Goal: Use online tool/utility: Utilize a website feature to perform a specific function

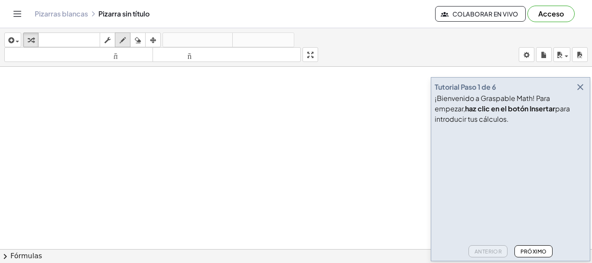
click at [124, 34] on button "dibujar" at bounding box center [123, 40] width 16 height 15
drag, startPoint x: 187, startPoint y: 162, endPoint x: 160, endPoint y: 88, distance: 79.2
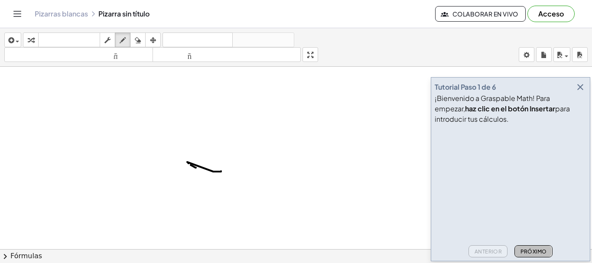
click at [536, 250] on font "Próximo" at bounding box center [533, 251] width 26 height 7
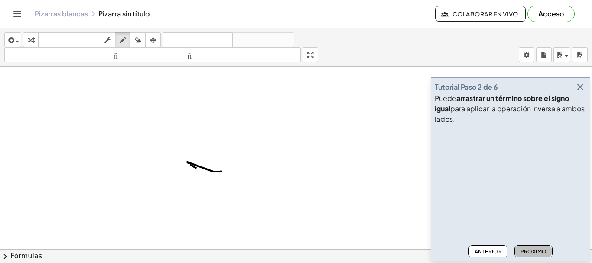
click at [543, 251] on font "Próximo" at bounding box center [533, 251] width 26 height 7
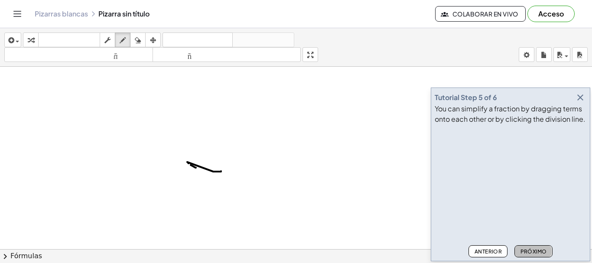
click at [543, 251] on font "Próximo" at bounding box center [533, 251] width 26 height 7
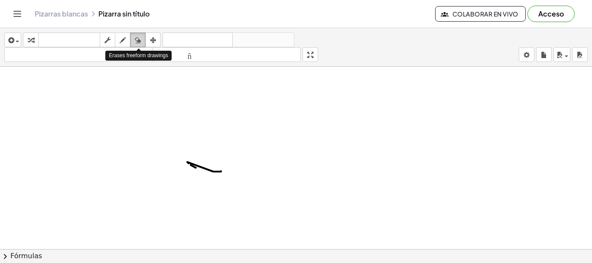
click at [141, 41] on icon "button" at bounding box center [138, 40] width 6 height 10
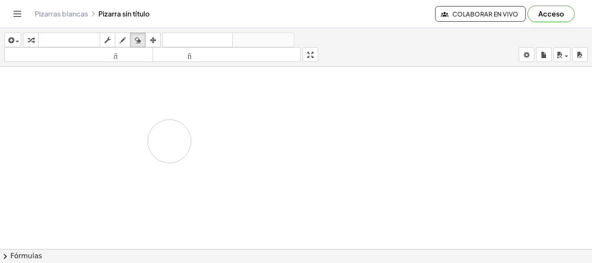
drag, startPoint x: 220, startPoint y: 169, endPoint x: 169, endPoint y: 141, distance: 58.0
click at [508, 12] on font "Colaborar en vivo" at bounding box center [485, 14] width 66 height 8
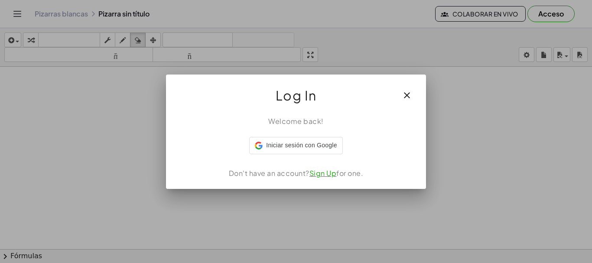
click at [407, 93] on icon "button" at bounding box center [407, 95] width 10 height 10
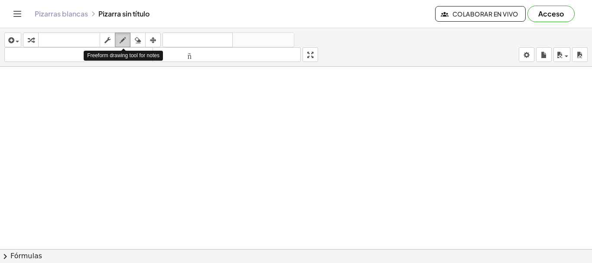
click at [120, 39] on div "button" at bounding box center [122, 40] width 11 height 10
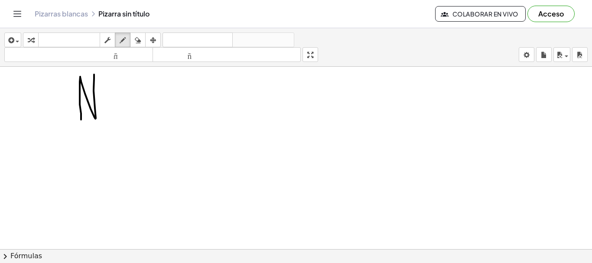
drag, startPoint x: 81, startPoint y: 120, endPoint x: 94, endPoint y: 75, distance: 46.9
drag, startPoint x: 104, startPoint y: 68, endPoint x: 104, endPoint y: 76, distance: 8.2
drag, startPoint x: 104, startPoint y: 87, endPoint x: 171, endPoint y: 118, distance: 74.6
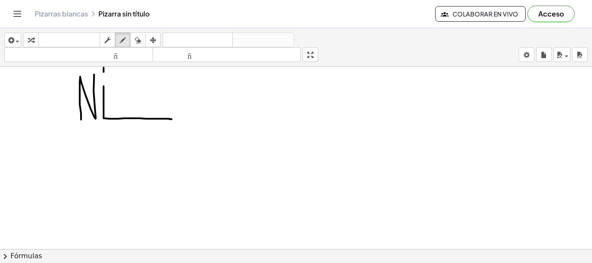
drag, startPoint x: 103, startPoint y: 84, endPoint x: 102, endPoint y: 68, distance: 15.6
drag, startPoint x: 111, startPoint y: 76, endPoint x: 127, endPoint y: 114, distance: 41.8
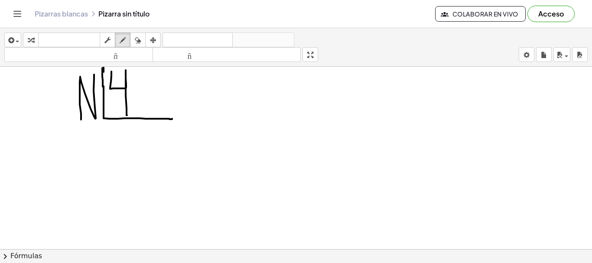
drag, startPoint x: 134, startPoint y: 68, endPoint x: 155, endPoint y: 94, distance: 33.6
drag, startPoint x: 138, startPoint y: 105, endPoint x: 153, endPoint y: 88, distance: 23.0
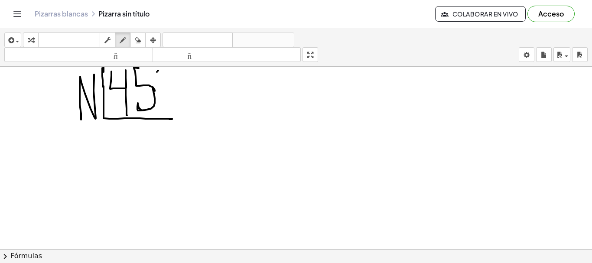
drag, startPoint x: 138, startPoint y: 67, endPoint x: 154, endPoint y: 69, distance: 16.2
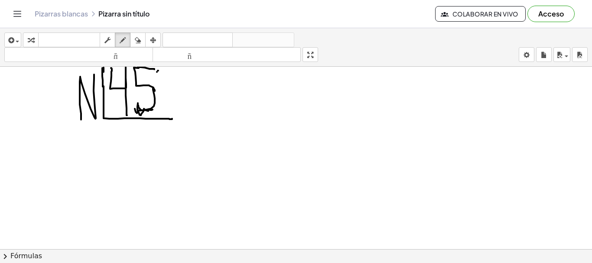
drag, startPoint x: 137, startPoint y: 113, endPoint x: 158, endPoint y: 108, distance: 21.9
click at [141, 38] on icon "button" at bounding box center [138, 40] width 6 height 10
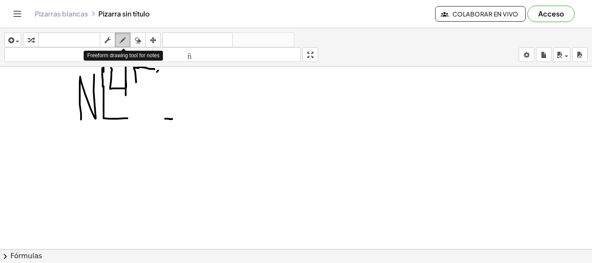
click at [128, 40] on div "button" at bounding box center [122, 40] width 11 height 10
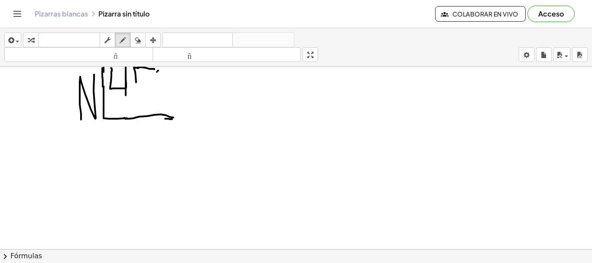
drag, startPoint x: 124, startPoint y: 118, endPoint x: 174, endPoint y: 117, distance: 49.9
drag, startPoint x: 127, startPoint y: 92, endPoint x: 130, endPoint y: 106, distance: 14.6
drag, startPoint x: 137, startPoint y: 82, endPoint x: 138, endPoint y: 101, distance: 19.1
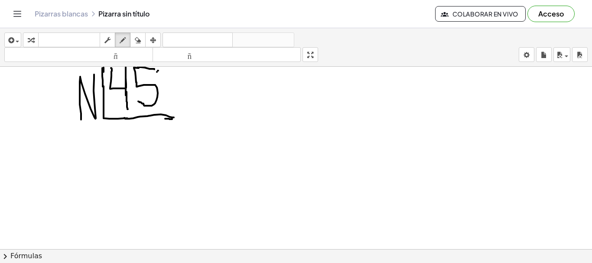
drag, startPoint x: 116, startPoint y: 133, endPoint x: 125, endPoint y: 176, distance: 44.3
click at [140, 38] on icon "button" at bounding box center [138, 40] width 6 height 10
drag, startPoint x: 112, startPoint y: 166, endPoint x: 125, endPoint y: 144, distance: 25.3
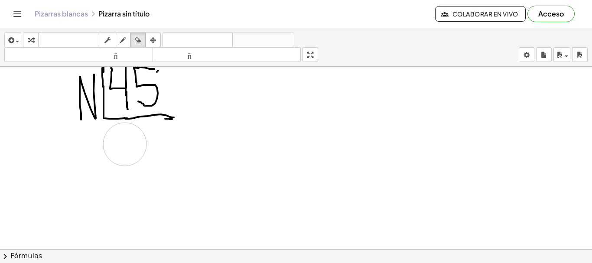
click at [127, 35] on div "button" at bounding box center [122, 40] width 11 height 10
drag, startPoint x: 114, startPoint y: 134, endPoint x: 122, endPoint y: 156, distance: 23.0
drag, startPoint x: 131, startPoint y: 130, endPoint x: 149, endPoint y: 147, distance: 24.5
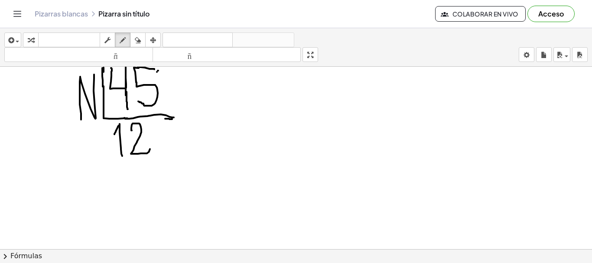
drag, startPoint x: 91, startPoint y: 133, endPoint x: 96, endPoint y: 143, distance: 11.2
drag, startPoint x: 198, startPoint y: 106, endPoint x: 224, endPoint y: 109, distance: 26.6
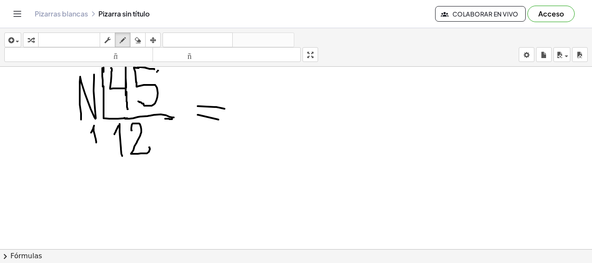
drag, startPoint x: 198, startPoint y: 115, endPoint x: 234, endPoint y: 123, distance: 37.7
drag, startPoint x: 283, startPoint y: 136, endPoint x: 231, endPoint y: 155, distance: 55.2
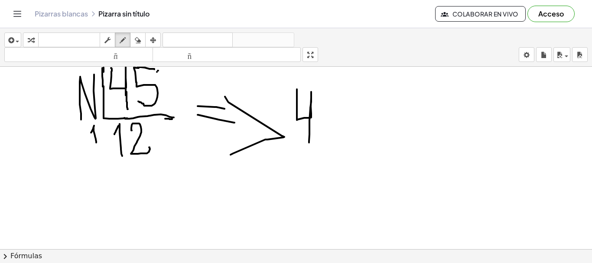
drag, startPoint x: 297, startPoint y: 90, endPoint x: 309, endPoint y: 142, distance: 53.4
drag, startPoint x: 168, startPoint y: 84, endPoint x: 171, endPoint y: 130, distance: 46.0
drag, startPoint x: 190, startPoint y: 120, endPoint x: 195, endPoint y: 126, distance: 7.4
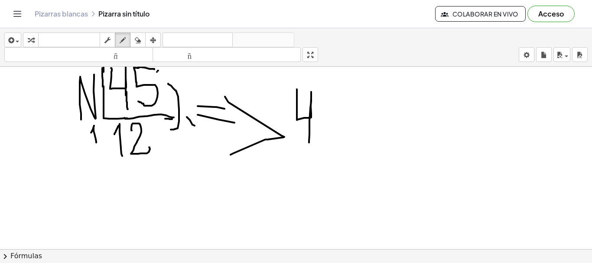
drag, startPoint x: 192, startPoint y: 114, endPoint x: 186, endPoint y: 128, distance: 15.4
drag, startPoint x: 81, startPoint y: 142, endPoint x: 87, endPoint y: 139, distance: 6.4
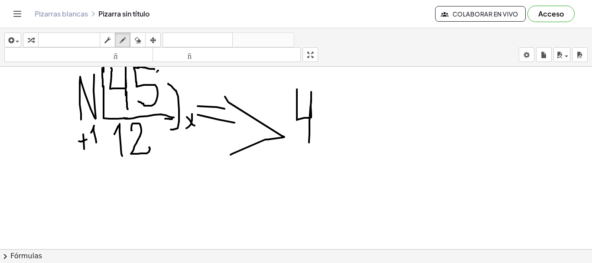
drag, startPoint x: 83, startPoint y: 134, endPoint x: 85, endPoint y: 149, distance: 14.8
drag, startPoint x: 111, startPoint y: 151, endPoint x: 95, endPoint y: 151, distance: 16.0
drag, startPoint x: 326, startPoint y: 93, endPoint x: 322, endPoint y: 129, distance: 36.2
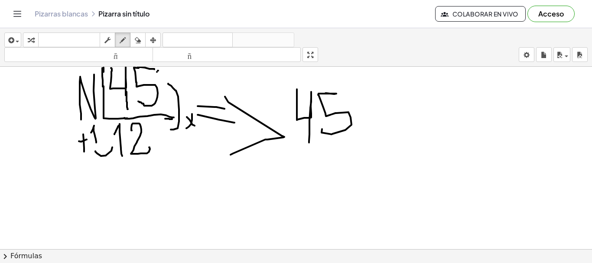
drag, startPoint x: 371, startPoint y: 93, endPoint x: 373, endPoint y: 137, distance: 44.3
drag, startPoint x: 380, startPoint y: 104, endPoint x: 407, endPoint y: 122, distance: 31.6
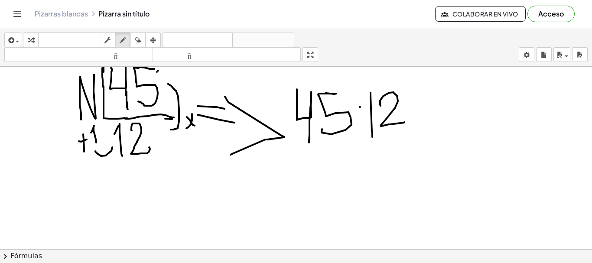
drag, startPoint x: 408, startPoint y: 102, endPoint x: 426, endPoint y: 101, distance: 18.2
drag, startPoint x: 433, startPoint y: 104, endPoint x: 452, endPoint y: 121, distance: 25.5
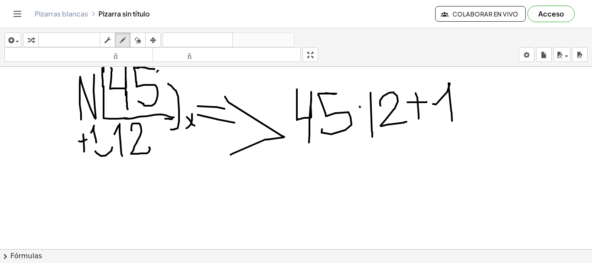
drag, startPoint x: 267, startPoint y: 178, endPoint x: 291, endPoint y: 176, distance: 24.4
drag, startPoint x: 272, startPoint y: 185, endPoint x: 324, endPoint y: 177, distance: 52.7
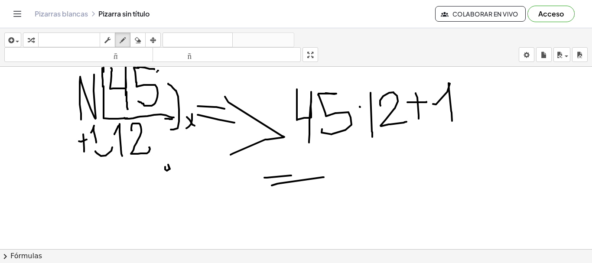
drag, startPoint x: 165, startPoint y: 167, endPoint x: 176, endPoint y: 163, distance: 11.0
drag, startPoint x: 178, startPoint y: 160, endPoint x: 181, endPoint y: 167, distance: 7.6
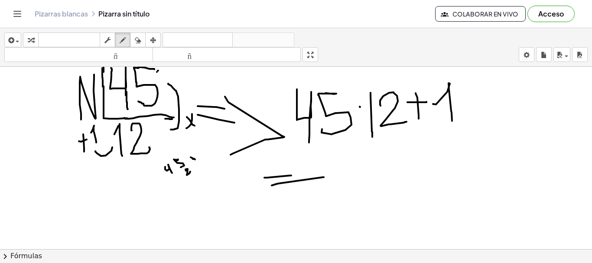
drag, startPoint x: 185, startPoint y: 169, endPoint x: 190, endPoint y: 172, distance: 5.2
drag, startPoint x: 171, startPoint y: 192, endPoint x: 198, endPoint y: 173, distance: 32.7
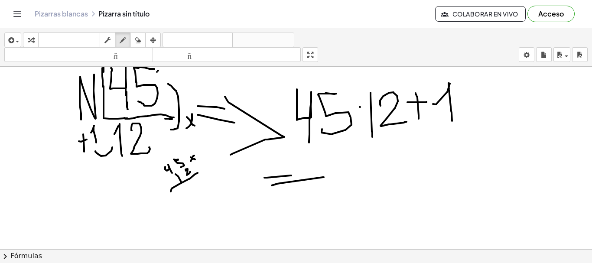
drag, startPoint x: 193, startPoint y: 156, endPoint x: 191, endPoint y: 161, distance: 5.2
drag, startPoint x: 182, startPoint y: 185, endPoint x: 192, endPoint y: 195, distance: 13.2
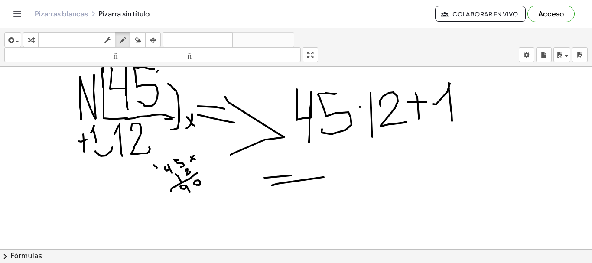
drag, startPoint x: 192, startPoint y: 199, endPoint x: 198, endPoint y: 202, distance: 6.4
drag, startPoint x: 182, startPoint y: 203, endPoint x: 199, endPoint y: 211, distance: 18.4
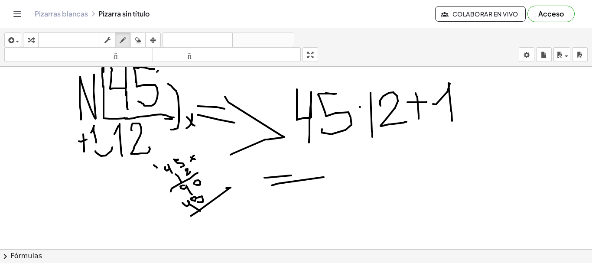
drag, startPoint x: 197, startPoint y: 212, endPoint x: 226, endPoint y: 188, distance: 37.6
drag, startPoint x: 226, startPoint y: 205, endPoint x: 230, endPoint y: 203, distance: 4.5
drag, startPoint x: 209, startPoint y: 207, endPoint x: 218, endPoint y: 210, distance: 9.6
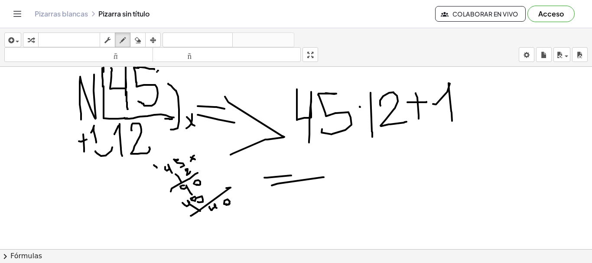
drag, startPoint x: 173, startPoint y: 200, endPoint x: 176, endPoint y: 203, distance: 4.9
drag, startPoint x: 200, startPoint y: 215, endPoint x: 203, endPoint y: 220, distance: 6.0
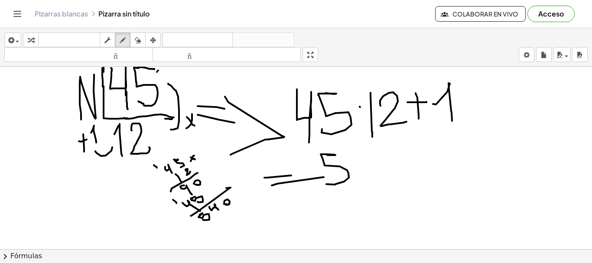
drag, startPoint x: 327, startPoint y: 155, endPoint x: 326, endPoint y: 184, distance: 29.1
drag, startPoint x: 348, startPoint y: 156, endPoint x: 368, endPoint y: 181, distance: 31.8
drag, startPoint x: 381, startPoint y: 180, endPoint x: 378, endPoint y: 176, distance: 4.7
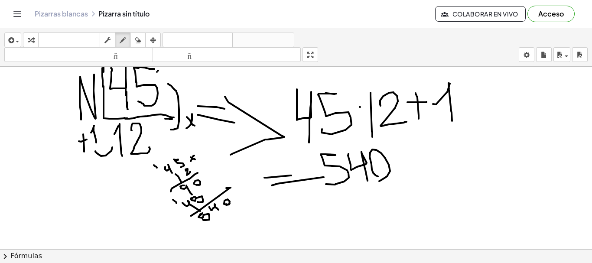
drag, startPoint x: 387, startPoint y: 158, endPoint x: 407, endPoint y: 155, distance: 20.2
drag, startPoint x: 399, startPoint y: 156, endPoint x: 401, endPoint y: 169, distance: 13.1
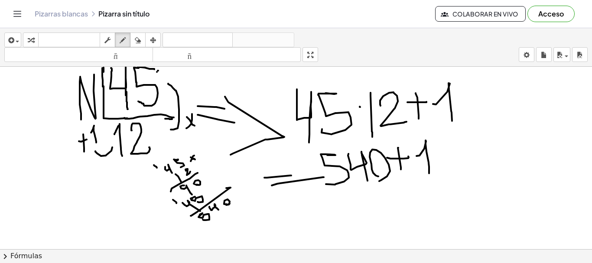
drag, startPoint x: 416, startPoint y: 156, endPoint x: 429, endPoint y: 174, distance: 21.8
drag, startPoint x: 396, startPoint y: 192, endPoint x: 399, endPoint y: 203, distance: 10.8
drag, startPoint x: 416, startPoint y: 198, endPoint x: 427, endPoint y: 205, distance: 14.1
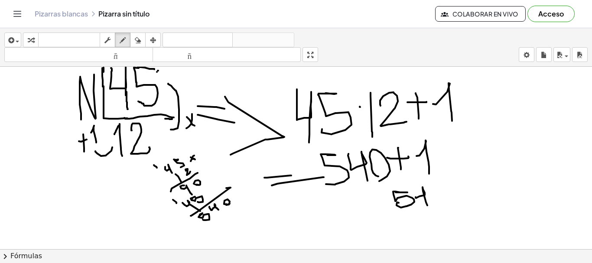
drag, startPoint x: 432, startPoint y: 195, endPoint x: 437, endPoint y: 200, distance: 8.0
drag, startPoint x: 414, startPoint y: 195, endPoint x: 412, endPoint y: 187, distance: 8.0
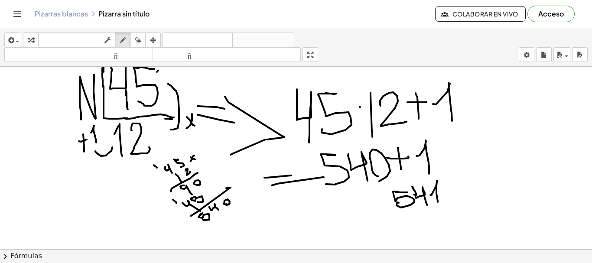
click at [22, 42] on div "insertar Seleccione uno: Expresión matemática Función Texto Vídeo de YouTube Gr…" at bounding box center [296, 47] width 592 height 39
click at [15, 42] on span "button" at bounding box center [15, 41] width 2 height 6
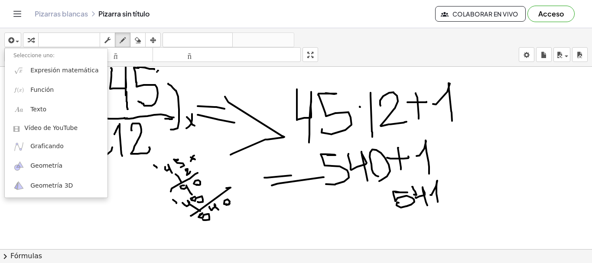
click at [417, 39] on div "insertar Seleccione uno: Expresión matemática Función Texto Vídeo de YouTube Gr…" at bounding box center [296, 47] width 592 height 39
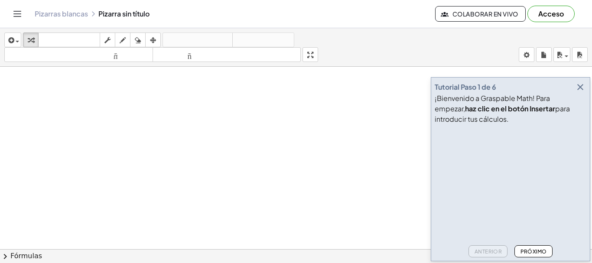
click at [581, 90] on icon "button" at bounding box center [580, 87] width 10 height 10
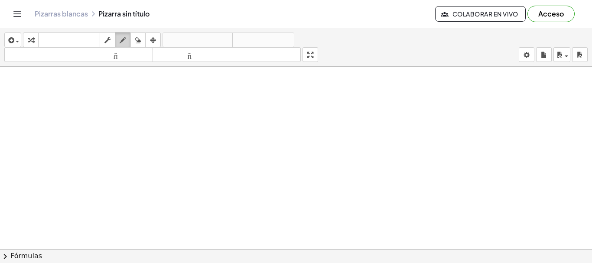
click at [118, 37] on div "button" at bounding box center [122, 40] width 11 height 10
drag, startPoint x: 35, startPoint y: 81, endPoint x: 81, endPoint y: 111, distance: 54.2
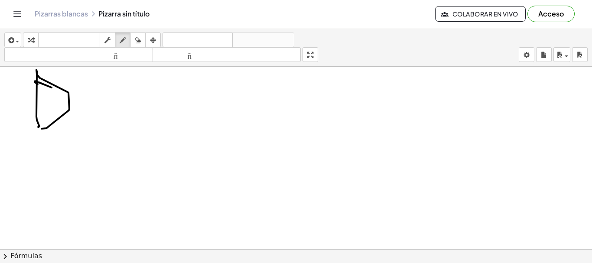
drag, startPoint x: 39, startPoint y: 127, endPoint x: 45, endPoint y: 125, distance: 5.9
drag, startPoint x: 77, startPoint y: 101, endPoint x: 93, endPoint y: 96, distance: 16.9
drag, startPoint x: 88, startPoint y: 91, endPoint x: 93, endPoint y: 118, distance: 26.9
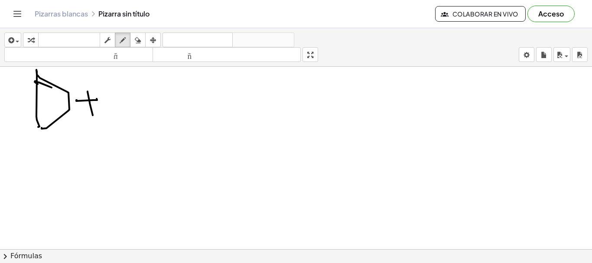
drag, startPoint x: 123, startPoint y: 125, endPoint x: 143, endPoint y: 129, distance: 21.1
drag, startPoint x: 163, startPoint y: 104, endPoint x: 174, endPoint y: 102, distance: 11.6
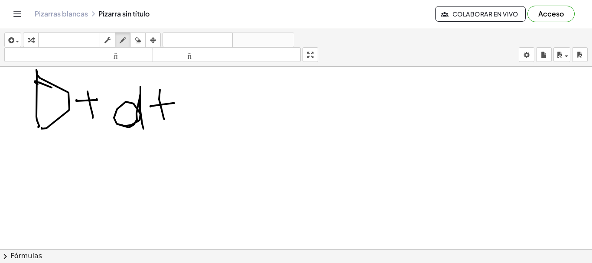
drag, startPoint x: 159, startPoint y: 99, endPoint x: 164, endPoint y: 120, distance: 21.0
drag, startPoint x: 192, startPoint y: 120, endPoint x: 205, endPoint y: 138, distance: 22.6
drag, startPoint x: 207, startPoint y: 127, endPoint x: 196, endPoint y: 127, distance: 10.9
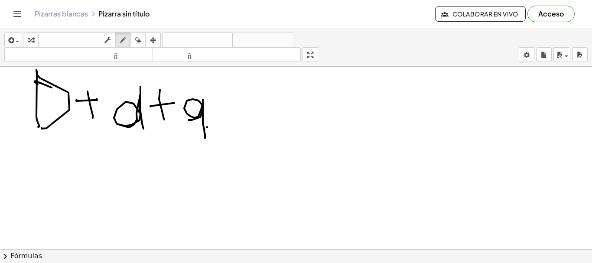
drag, startPoint x: 215, startPoint y: 104, endPoint x: 223, endPoint y: 93, distance: 13.4
drag, startPoint x: 223, startPoint y: 93, endPoint x: 224, endPoint y: 113, distance: 20.0
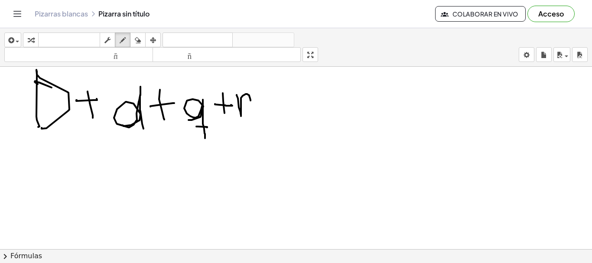
drag, startPoint x: 237, startPoint y: 95, endPoint x: 250, endPoint y: 101, distance: 15.0
drag, startPoint x: 258, startPoint y: 103, endPoint x: 269, endPoint y: 104, distance: 10.8
drag, startPoint x: 256, startPoint y: 108, endPoint x: 271, endPoint y: 110, distance: 14.8
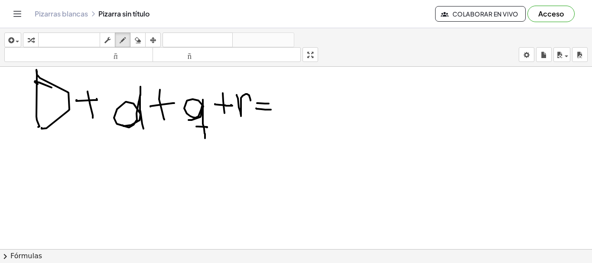
drag, startPoint x: 299, startPoint y: 86, endPoint x: 179, endPoint y: 67, distance: 121.5
drag, startPoint x: 295, startPoint y: 85, endPoint x: 295, endPoint y: 125, distance: 40.3
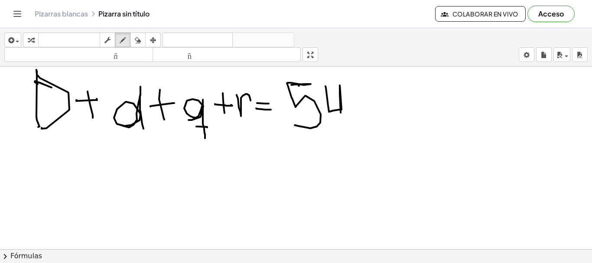
drag, startPoint x: 325, startPoint y: 86, endPoint x: 342, endPoint y: 128, distance: 45.3
drag, startPoint x: 353, startPoint y: 89, endPoint x: 354, endPoint y: 127, distance: 37.7
drag, startPoint x: 195, startPoint y: 137, endPoint x: 201, endPoint y: 148, distance: 12.6
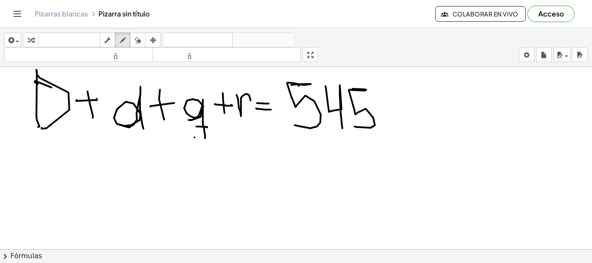
drag, startPoint x: 198, startPoint y: 155, endPoint x: 191, endPoint y: 153, distance: 8.0
drag, startPoint x: 183, startPoint y: 163, endPoint x: 182, endPoint y: 194, distance: 30.3
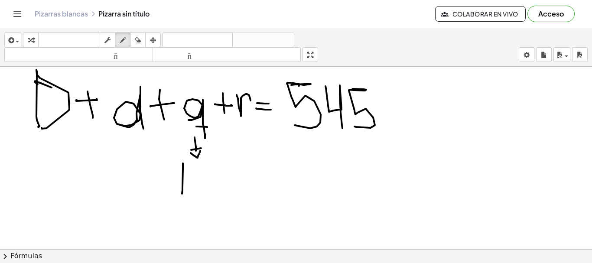
drag, startPoint x: 197, startPoint y: 163, endPoint x: 192, endPoint y: 189, distance: 25.7
drag, startPoint x: 215, startPoint y: 170, endPoint x: 228, endPoint y: 170, distance: 13.0
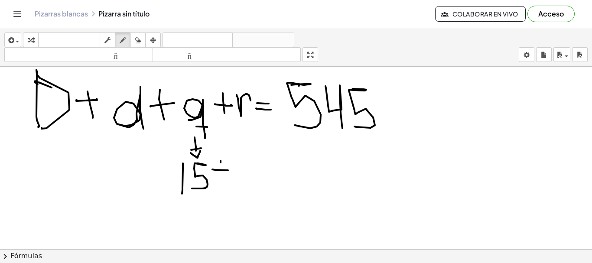
drag, startPoint x: 221, startPoint y: 161, endPoint x: 223, endPoint y: 182, distance: 20.9
drag, startPoint x: 244, startPoint y: 124, endPoint x: 251, endPoint y: 152, distance: 28.2
drag, startPoint x: 244, startPoint y: 147, endPoint x: 257, endPoint y: 150, distance: 12.8
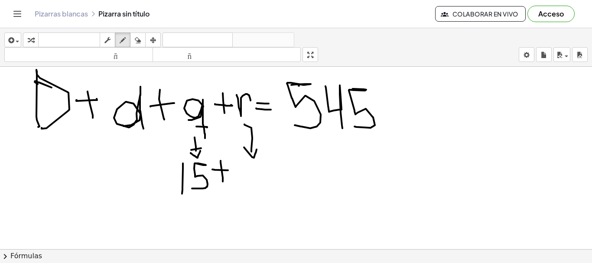
drag, startPoint x: 236, startPoint y: 171, endPoint x: 245, endPoint y: 189, distance: 20.2
drag, startPoint x: 256, startPoint y: 165, endPoint x: 255, endPoint y: 190, distance: 24.7
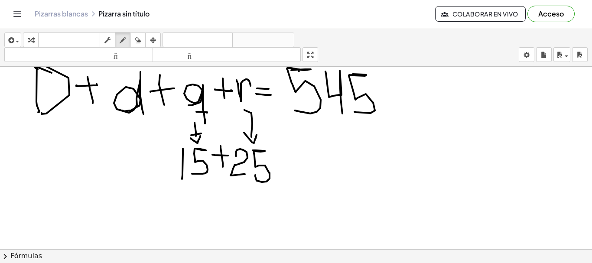
scroll to position [16, 0]
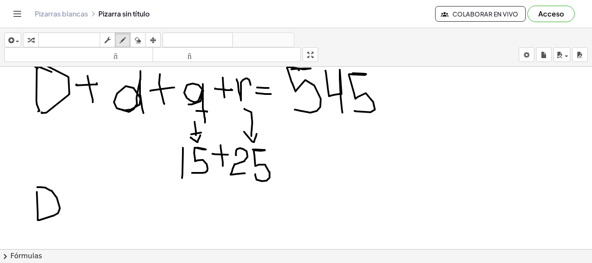
drag, startPoint x: 38, startPoint y: 214, endPoint x: 36, endPoint y: 189, distance: 25.2
click at [36, 189] on div at bounding box center [296, 267] width 592 height 433
drag, startPoint x: 66, startPoint y: 203, endPoint x: 84, endPoint y: 203, distance: 18.2
click at [84, 203] on div at bounding box center [296, 267] width 592 height 433
drag, startPoint x: 75, startPoint y: 190, endPoint x: 78, endPoint y: 212, distance: 21.8
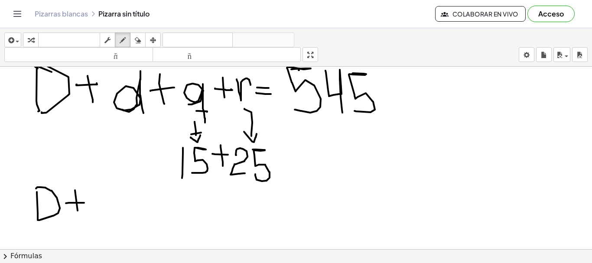
click at [78, 212] on div at bounding box center [296, 267] width 592 height 433
drag, startPoint x: 99, startPoint y: 216, endPoint x: 107, endPoint y: 211, distance: 9.9
click at [107, 211] on div at bounding box center [296, 267] width 592 height 433
drag, startPoint x: 124, startPoint y: 201, endPoint x: 141, endPoint y: 200, distance: 16.9
click at [141, 200] on div at bounding box center [296, 267] width 592 height 433
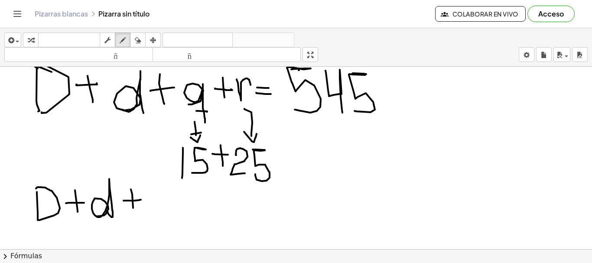
drag, startPoint x: 131, startPoint y: 189, endPoint x: 133, endPoint y: 211, distance: 21.8
click at [133, 211] on div at bounding box center [296, 267] width 592 height 433
drag, startPoint x: 150, startPoint y: 180, endPoint x: 167, endPoint y: 232, distance: 55.1
click at [167, 232] on div at bounding box center [296, 267] width 592 height 433
click at [183, 227] on div at bounding box center [296, 267] width 592 height 433
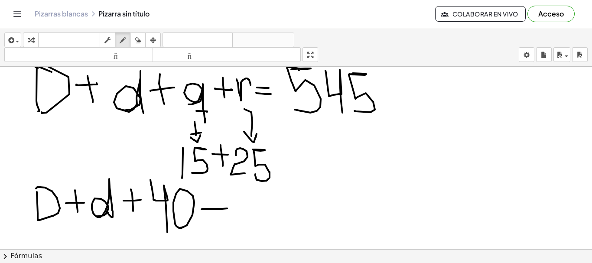
drag, startPoint x: 202, startPoint y: 209, endPoint x: 227, endPoint y: 208, distance: 25.6
click at [227, 208] on div at bounding box center [296, 267] width 592 height 433
drag, startPoint x: 228, startPoint y: 215, endPoint x: 203, endPoint y: 215, distance: 25.6
click at [203, 215] on div at bounding box center [296, 267] width 592 height 433
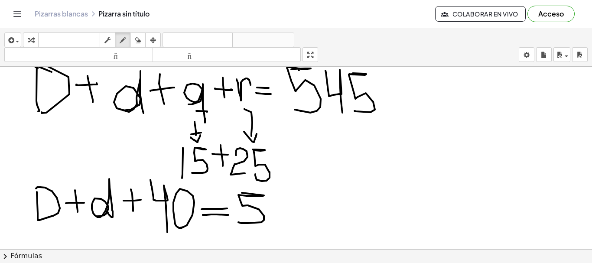
drag, startPoint x: 242, startPoint y: 193, endPoint x: 254, endPoint y: 221, distance: 30.8
click at [239, 221] on div at bounding box center [296, 267] width 592 height 433
click at [271, 208] on div at bounding box center [296, 267] width 592 height 433
drag, startPoint x: 271, startPoint y: 195, endPoint x: 282, endPoint y: 222, distance: 28.4
click at [282, 222] on div at bounding box center [296, 267] width 592 height 433
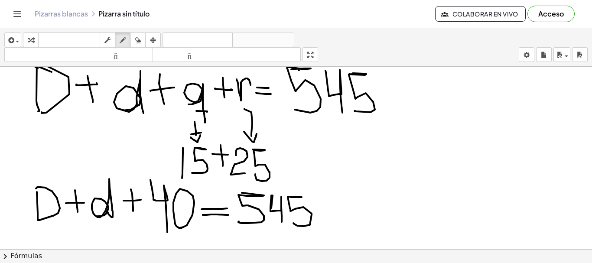
drag, startPoint x: 291, startPoint y: 197, endPoint x: 293, endPoint y: 222, distance: 25.2
click at [293, 223] on div at bounding box center [296, 267] width 592 height 433
drag, startPoint x: 301, startPoint y: 197, endPoint x: 306, endPoint y: 196, distance: 5.3
click at [306, 196] on div at bounding box center [296, 267] width 592 height 433
click at [282, 220] on div at bounding box center [296, 267] width 592 height 433
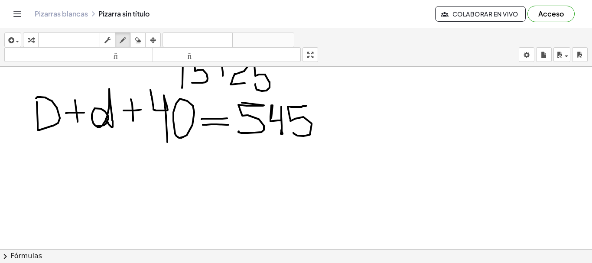
scroll to position [99, 0]
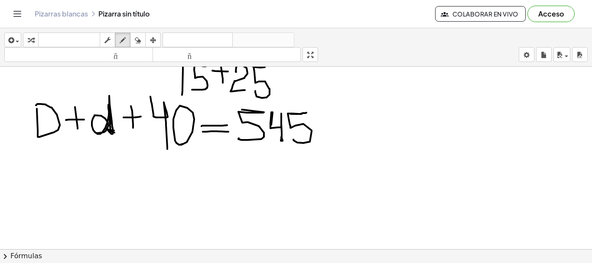
drag, startPoint x: 108, startPoint y: 130, endPoint x: 140, endPoint y: 133, distance: 32.1
click at [111, 118] on div at bounding box center [296, 184] width 592 height 433
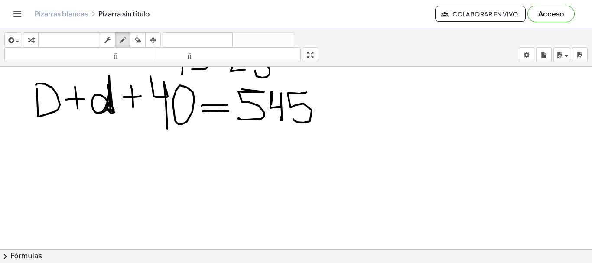
scroll to position [118, 0]
drag, startPoint x: 198, startPoint y: 168, endPoint x: 224, endPoint y: 168, distance: 26.0
click at [224, 168] on div at bounding box center [296, 164] width 592 height 433
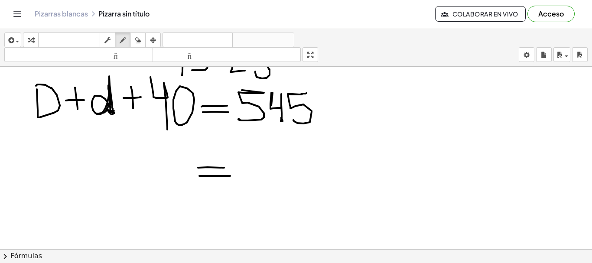
drag, startPoint x: 199, startPoint y: 176, endPoint x: 230, endPoint y: 176, distance: 30.8
click at [230, 176] on div at bounding box center [296, 164] width 592 height 433
drag, startPoint x: 189, startPoint y: 169, endPoint x: 194, endPoint y: 187, distance: 18.3
click at [194, 187] on div at bounding box center [296, 164] width 592 height 433
drag, startPoint x: 150, startPoint y: 169, endPoint x: 161, endPoint y: 182, distance: 17.2
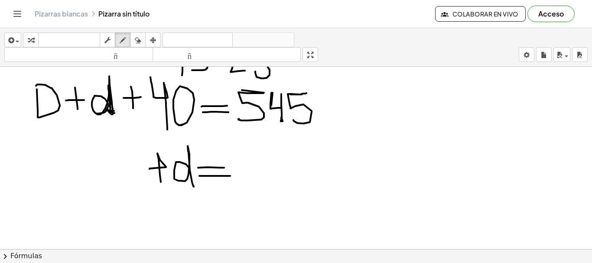
click at [161, 182] on div at bounding box center [296, 164] width 592 height 433
click at [113, 142] on div at bounding box center [296, 164] width 592 height 433
drag, startPoint x: 380, startPoint y: 73, endPoint x: 378, endPoint y: 90, distance: 17.0
click at [378, 90] on div at bounding box center [296, 164] width 592 height 433
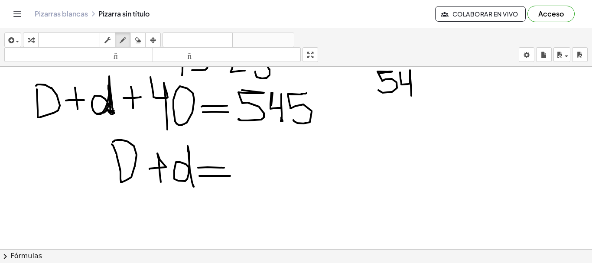
drag, startPoint x: 400, startPoint y: 73, endPoint x: 411, endPoint y: 96, distance: 25.6
click at [411, 96] on div at bounding box center [296, 164] width 592 height 433
drag, startPoint x: 417, startPoint y: 75, endPoint x: 419, endPoint y: 94, distance: 18.7
click at [419, 94] on div at bounding box center [296, 164] width 592 height 433
drag, startPoint x: 443, startPoint y: 84, endPoint x: 438, endPoint y: 90, distance: 8.0
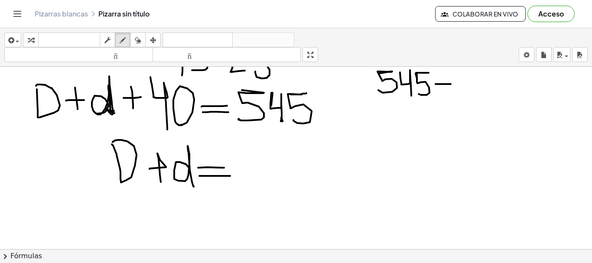
click at [451, 85] on div at bounding box center [296, 164] width 592 height 433
click at [421, 111] on div at bounding box center [296, 164] width 592 height 433
drag, startPoint x: 401, startPoint y: 96, endPoint x: 411, endPoint y: 112, distance: 18.9
click at [411, 112] on div at bounding box center [296, 164] width 592 height 433
drag, startPoint x: 358, startPoint y: 111, endPoint x: 432, endPoint y: 114, distance: 73.3
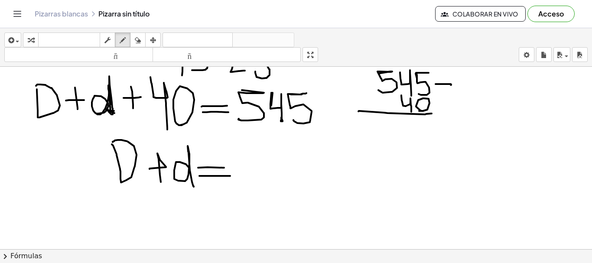
click at [432, 114] on div at bounding box center [296, 164] width 592 height 433
drag, startPoint x: 424, startPoint y: 120, endPoint x: 421, endPoint y: 127, distance: 7.6
click at [421, 127] on div at bounding box center [296, 164] width 592 height 433
drag, startPoint x: 239, startPoint y: 152, endPoint x: 235, endPoint y: 184, distance: 32.3
click at [235, 184] on div at bounding box center [296, 164] width 592 height 433
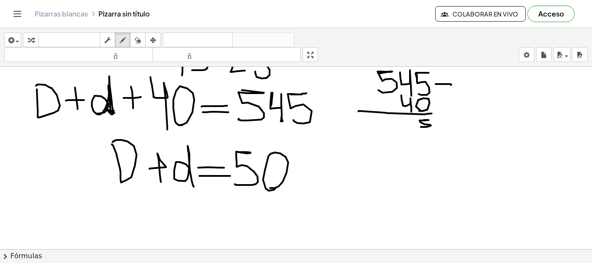
drag, startPoint x: 270, startPoint y: 188, endPoint x: 276, endPoint y: 188, distance: 5.2
click at [276, 188] on div at bounding box center [296, 164] width 592 height 433
drag, startPoint x: 316, startPoint y: 160, endPoint x: 297, endPoint y: 187, distance: 32.6
click at [297, 187] on div at bounding box center [296, 164] width 592 height 433
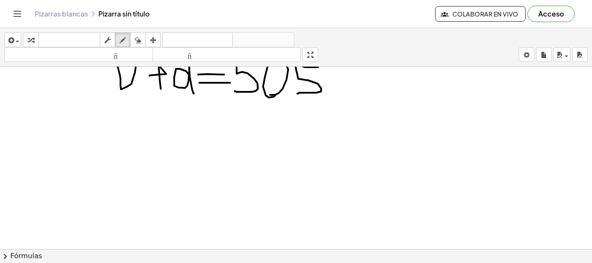
scroll to position [218, 0]
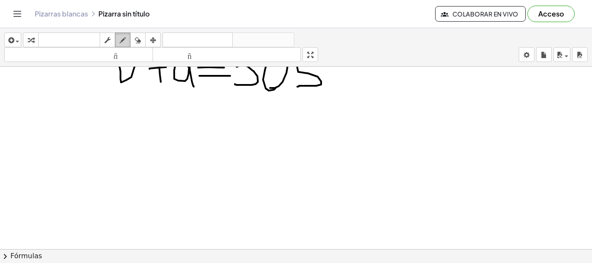
click at [127, 42] on div "button" at bounding box center [122, 40] width 11 height 10
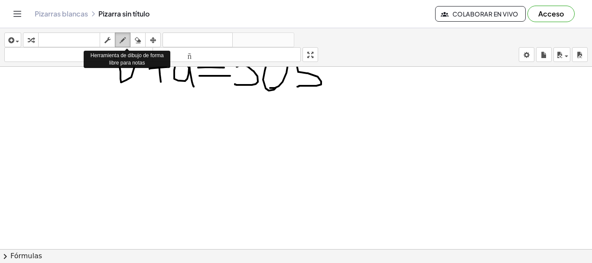
click at [127, 42] on div "button" at bounding box center [122, 40] width 11 height 10
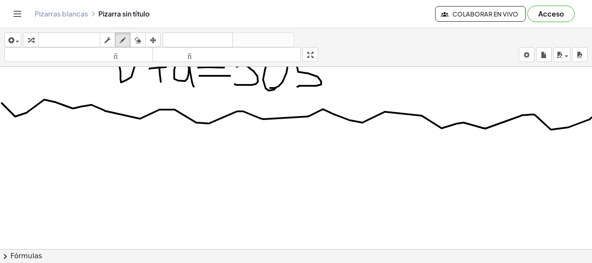
drag, startPoint x: 2, startPoint y: 103, endPoint x: 592, endPoint y: 117, distance: 590.0
click at [592, 117] on div "×" at bounding box center [296, 158] width 592 height 182
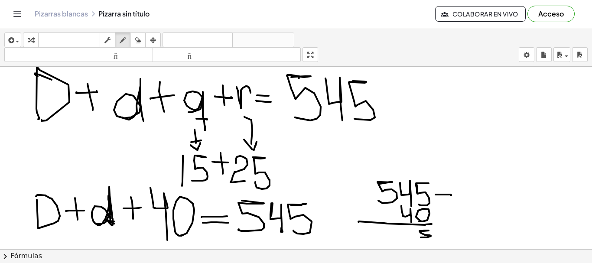
scroll to position [0, 0]
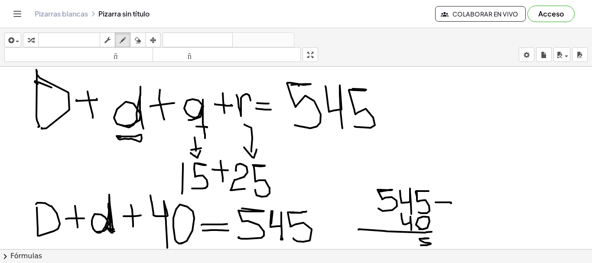
drag, startPoint x: 120, startPoint y: 136, endPoint x: 146, endPoint y: 147, distance: 27.9
drag, startPoint x: 44, startPoint y: 149, endPoint x: 53, endPoint y: 130, distance: 20.2
drag, startPoint x: 102, startPoint y: 150, endPoint x: 116, endPoint y: 149, distance: 14.4
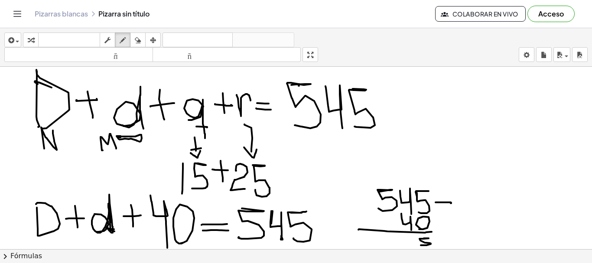
drag, startPoint x: 113, startPoint y: 156, endPoint x: 157, endPoint y: 171, distance: 46.9
drag, startPoint x: 159, startPoint y: 166, endPoint x: 155, endPoint y: 177, distance: 11.9
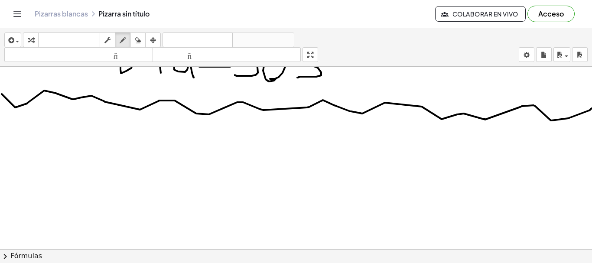
scroll to position [234, 0]
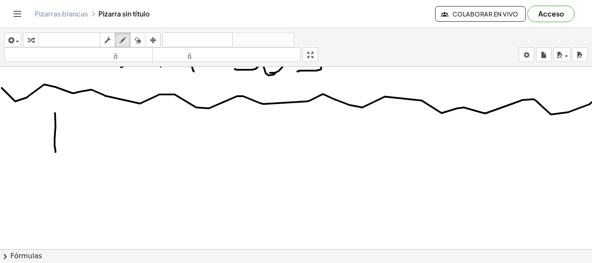
drag, startPoint x: 55, startPoint y: 113, endPoint x: 55, endPoint y: 152, distance: 39.0
click at [55, 152] on div at bounding box center [297, 49] width 595 height 433
drag, startPoint x: 80, startPoint y: 112, endPoint x: 73, endPoint y: 151, distance: 40.0
click at [73, 151] on div at bounding box center [297, 49] width 595 height 433
drag, startPoint x: 109, startPoint y: 153, endPoint x: 130, endPoint y: 153, distance: 21.2
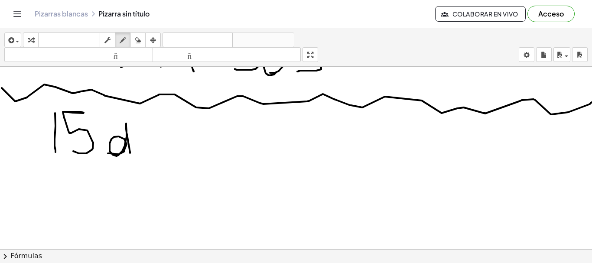
click at [130, 153] on div at bounding box center [297, 49] width 595 height 433
drag, startPoint x: 137, startPoint y: 139, endPoint x: 159, endPoint y: 138, distance: 21.2
click at [159, 138] on div at bounding box center [297, 49] width 595 height 433
drag, startPoint x: 149, startPoint y: 139, endPoint x: 150, endPoint y: 150, distance: 11.4
click at [150, 150] on div at bounding box center [297, 49] width 595 height 433
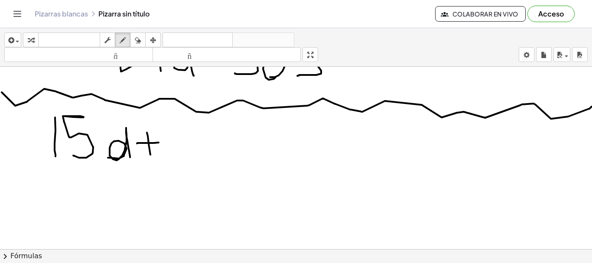
scroll to position [233, 0]
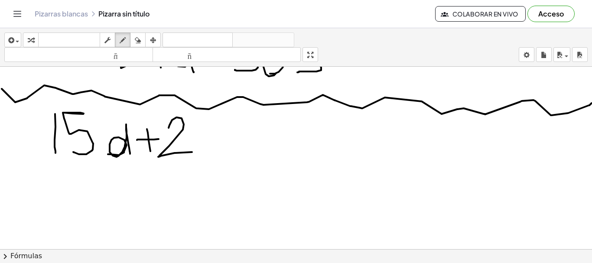
drag, startPoint x: 169, startPoint y: 125, endPoint x: 192, endPoint y: 152, distance: 35.3
click at [192, 152] on div at bounding box center [297, 50] width 595 height 433
drag, startPoint x: 195, startPoint y: 121, endPoint x: 199, endPoint y: 151, distance: 30.3
click at [199, 151] on div at bounding box center [297, 50] width 595 height 433
drag, startPoint x: 228, startPoint y: 133, endPoint x: 244, endPoint y: 133, distance: 16.5
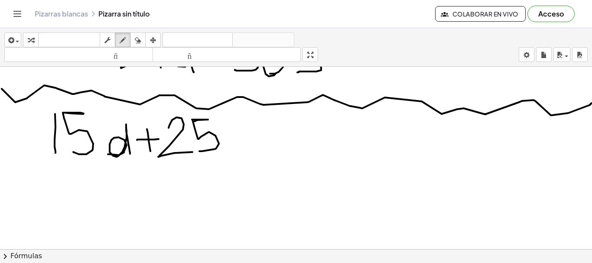
click at [244, 133] on div at bounding box center [297, 50] width 595 height 433
drag, startPoint x: 231, startPoint y: 141, endPoint x: 245, endPoint y: 141, distance: 13.4
click at [245, 141] on div at bounding box center [297, 50] width 595 height 433
drag, startPoint x: 274, startPoint y: 122, endPoint x: 255, endPoint y: 148, distance: 32.5
click at [255, 148] on div at bounding box center [297, 50] width 595 height 433
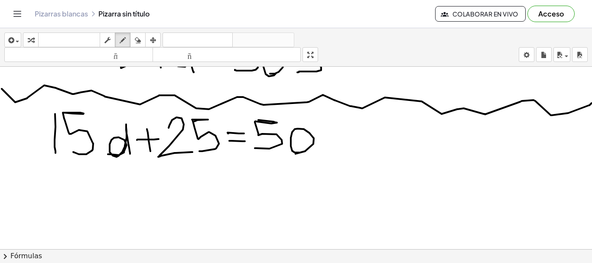
click at [299, 153] on div at bounding box center [297, 50] width 595 height 433
drag, startPoint x: 332, startPoint y: 128, endPoint x: 316, endPoint y: 162, distance: 36.8
click at [316, 162] on div at bounding box center [297, 50] width 595 height 433
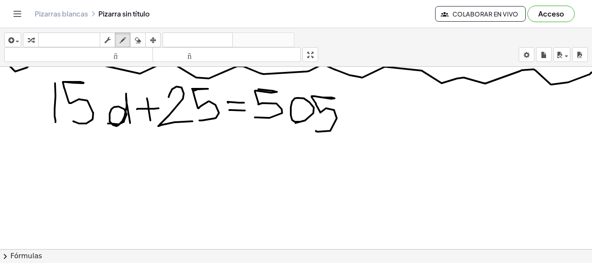
scroll to position [249, 0]
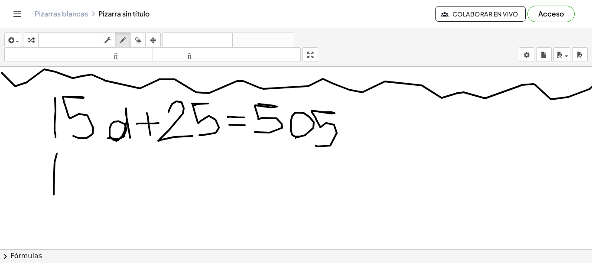
drag, startPoint x: 57, startPoint y: 154, endPoint x: 55, endPoint y: 195, distance: 40.8
click at [54, 195] on div at bounding box center [297, 91] width 595 height 547
drag, startPoint x: 83, startPoint y: 158, endPoint x: 68, endPoint y: 184, distance: 30.3
click at [66, 184] on div at bounding box center [297, 91] width 595 height 547
drag, startPoint x: 96, startPoint y: 194, endPoint x: 120, endPoint y: 190, distance: 24.6
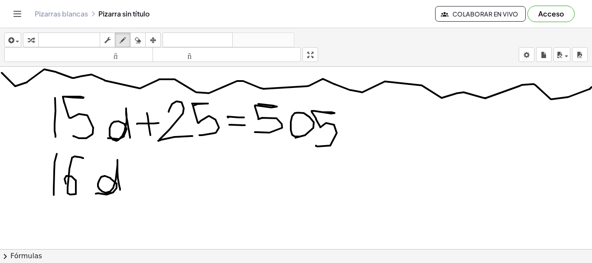
click at [120, 190] on div at bounding box center [297, 91] width 595 height 547
drag, startPoint x: 137, startPoint y: 178, endPoint x: 146, endPoint y: 178, distance: 8.2
click at [146, 178] on div at bounding box center [297, 91] width 595 height 547
drag, startPoint x: 134, startPoint y: 166, endPoint x: 137, endPoint y: 189, distance: 23.1
click at [137, 189] on div at bounding box center [297, 91] width 595 height 547
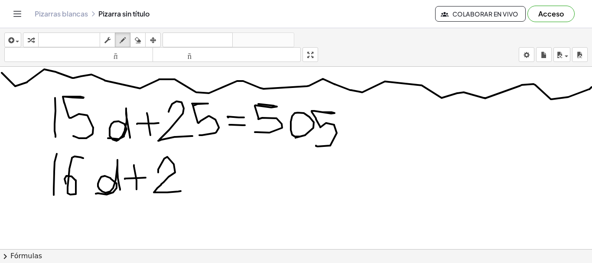
drag, startPoint x: 158, startPoint y: 169, endPoint x: 181, endPoint y: 191, distance: 31.3
click at [181, 191] on div at bounding box center [297, 91] width 595 height 547
drag, startPoint x: 207, startPoint y: 158, endPoint x: 191, endPoint y: 184, distance: 30.3
click at [191, 185] on div at bounding box center [297, 91] width 595 height 547
drag, startPoint x: 221, startPoint y: 171, endPoint x: 235, endPoint y: 171, distance: 13.9
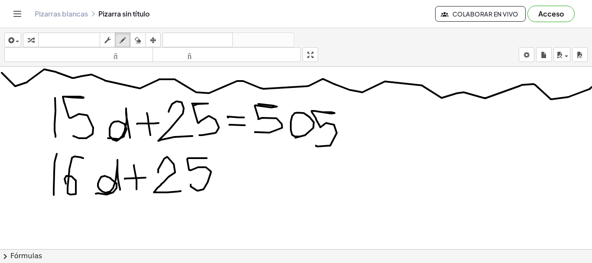
click at [235, 170] on div at bounding box center [297, 91] width 595 height 547
drag, startPoint x: 219, startPoint y: 182, endPoint x: 240, endPoint y: 179, distance: 21.0
click at [240, 179] on div at bounding box center [297, 91] width 595 height 547
click at [278, 159] on div at bounding box center [297, 91] width 595 height 547
drag, startPoint x: 287, startPoint y: 150, endPoint x: 283, endPoint y: 167, distance: 16.9
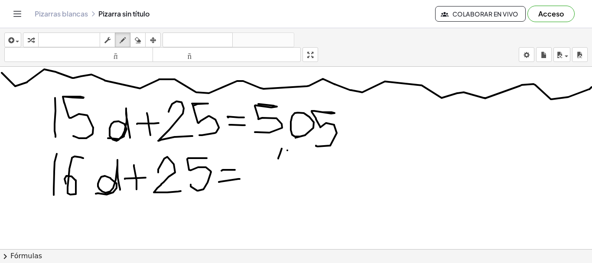
click at [283, 167] on div at bounding box center [297, 91] width 595 height 547
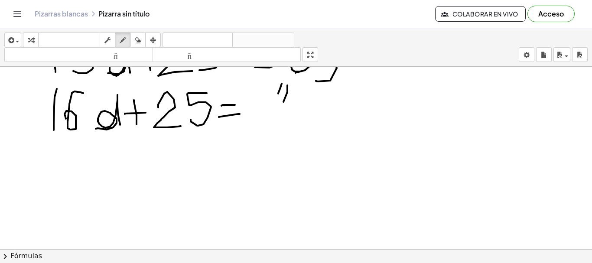
scroll to position [325, 0]
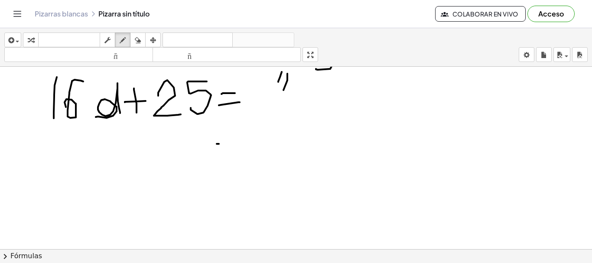
drag, startPoint x: 217, startPoint y: 144, endPoint x: 236, endPoint y: 142, distance: 19.1
click at [236, 142] on div at bounding box center [297, 14] width 595 height 547
drag, startPoint x: 218, startPoint y: 152, endPoint x: 243, endPoint y: 148, distance: 25.4
click at [243, 148] on div at bounding box center [297, 14] width 595 height 547
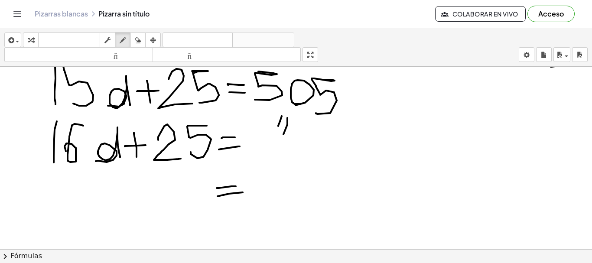
scroll to position [229, 0]
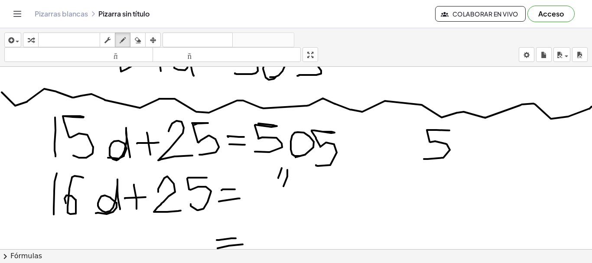
drag, startPoint x: 449, startPoint y: 130, endPoint x: 424, endPoint y: 159, distance: 38.4
click at [424, 159] on div at bounding box center [297, 110] width 595 height 547
drag, startPoint x: 461, startPoint y: 163, endPoint x: 468, endPoint y: 164, distance: 7.4
click at [468, 164] on div at bounding box center [297, 110] width 595 height 547
drag, startPoint x: 500, startPoint y: 143, endPoint x: 490, endPoint y: 164, distance: 23.3
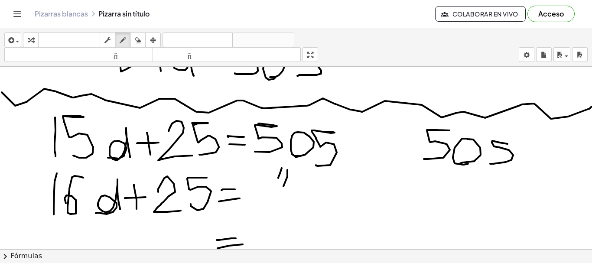
click at [490, 164] on div at bounding box center [297, 110] width 595 height 547
drag, startPoint x: 519, startPoint y: 165, endPoint x: 533, endPoint y: 165, distance: 13.4
click at [533, 165] on div at bounding box center [297, 110] width 595 height 547
drag, startPoint x: 500, startPoint y: 169, endPoint x: 494, endPoint y: 192, distance: 23.3
click at [494, 192] on div at bounding box center [297, 110] width 595 height 547
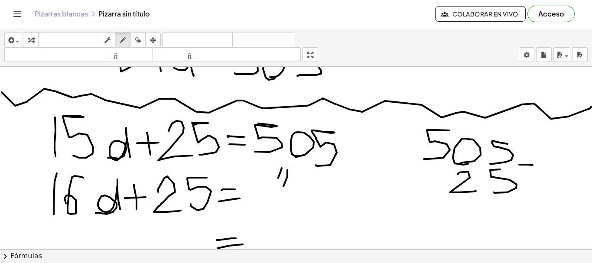
drag, startPoint x: 458, startPoint y: 174, endPoint x: 476, endPoint y: 191, distance: 24.8
click at [476, 191] on div at bounding box center [297, 110] width 595 height 547
drag, startPoint x: 439, startPoint y: 197, endPoint x: 521, endPoint y: 206, distance: 82.4
click at [521, 206] on div at bounding box center [297, 110] width 595 height 547
drag, startPoint x: 501, startPoint y: 221, endPoint x: 505, endPoint y: 222, distance: 4.4
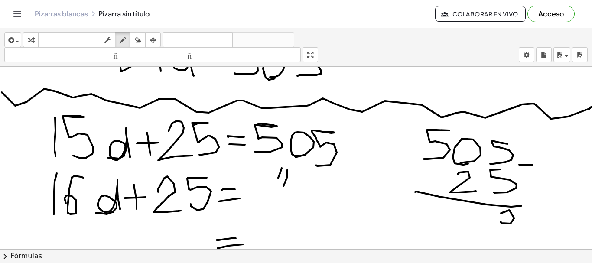
click at [505, 222] on div at bounding box center [297, 110] width 595 height 547
drag, startPoint x: 425, startPoint y: 170, endPoint x: 460, endPoint y: 131, distance: 52.8
click at [453, 131] on div at bounding box center [297, 110] width 595 height 547
drag, startPoint x: 473, startPoint y: 127, endPoint x: 485, endPoint y: 138, distance: 16.3
click at [485, 137] on div at bounding box center [297, 110] width 595 height 547
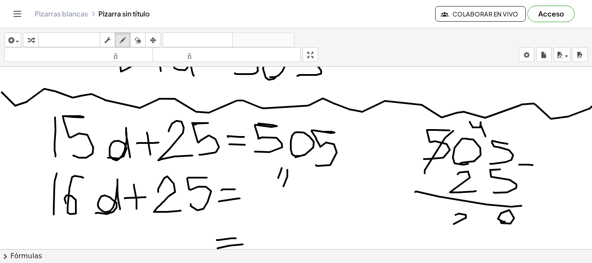
drag, startPoint x: 459, startPoint y: 214, endPoint x: 467, endPoint y: 226, distance: 14.4
click at [457, 226] on div at bounding box center [297, 110] width 595 height 547
drag, startPoint x: 423, startPoint y: 209, endPoint x: 437, endPoint y: 228, distance: 23.8
click at [437, 228] on div at bounding box center [297, 110] width 595 height 547
drag, startPoint x: 477, startPoint y: 120, endPoint x: 478, endPoint y: 128, distance: 8.3
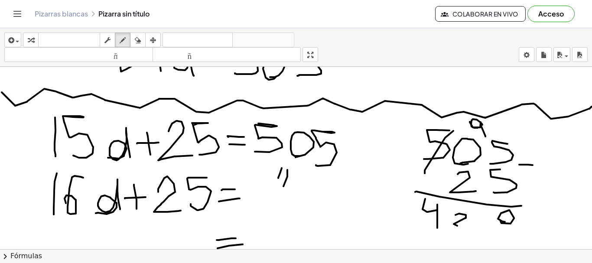
click at [478, 128] on div at bounding box center [297, 110] width 595 height 547
drag, startPoint x: 458, startPoint y: 211, endPoint x: 448, endPoint y: 219, distance: 12.4
click at [448, 219] on div at bounding box center [297, 110] width 595 height 547
click at [139, 41] on icon "button" at bounding box center [138, 40] width 6 height 10
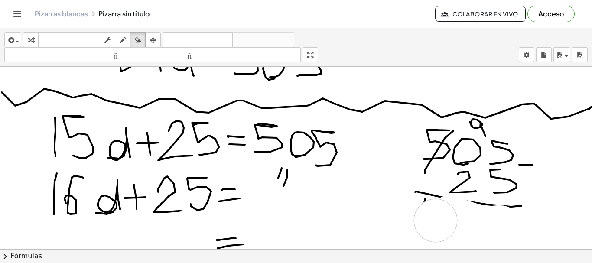
drag, startPoint x: 453, startPoint y: 219, endPoint x: 430, endPoint y: 218, distance: 23.0
click at [431, 218] on div at bounding box center [297, 110] width 595 height 547
click at [120, 44] on icon "button" at bounding box center [123, 40] width 6 height 10
drag, startPoint x: 442, startPoint y: 196, endPoint x: 520, endPoint y: 202, distance: 78.7
click at [520, 202] on div at bounding box center [297, 110] width 595 height 547
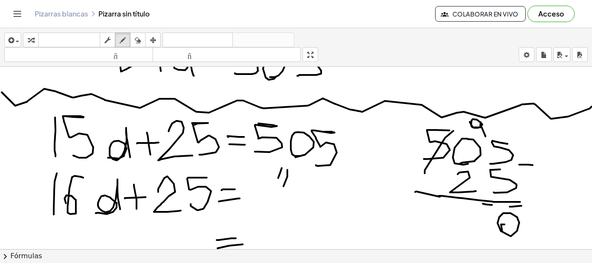
drag, startPoint x: 501, startPoint y: 224, endPoint x: 509, endPoint y: 234, distance: 12.7
click at [508, 234] on div at bounding box center [297, 110] width 595 height 547
drag, startPoint x: 460, startPoint y: 207, endPoint x: 459, endPoint y: 221, distance: 13.5
click at [459, 221] on div at bounding box center [297, 110] width 595 height 547
drag, startPoint x: 424, startPoint y: 201, endPoint x: 436, endPoint y: 236, distance: 37.1
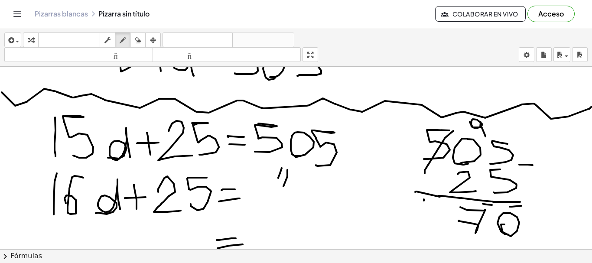
click at [436, 236] on div at bounding box center [297, 110] width 595 height 547
drag, startPoint x: 422, startPoint y: 217, endPoint x: 433, endPoint y: 208, distance: 14.2
click at [433, 208] on div at bounding box center [297, 110] width 595 height 547
click at [137, 43] on icon "button" at bounding box center [138, 40] width 6 height 10
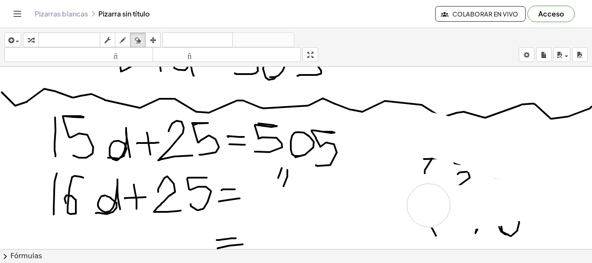
drag, startPoint x: 426, startPoint y: 133, endPoint x: 507, endPoint y: 223, distance: 120.6
click at [460, 219] on div at bounding box center [297, 110] width 595 height 547
drag, startPoint x: 507, startPoint y: 223, endPoint x: 428, endPoint y: 159, distance: 102.1
click at [428, 159] on div at bounding box center [297, 110] width 595 height 547
click at [122, 40] on icon "button" at bounding box center [123, 40] width 6 height 10
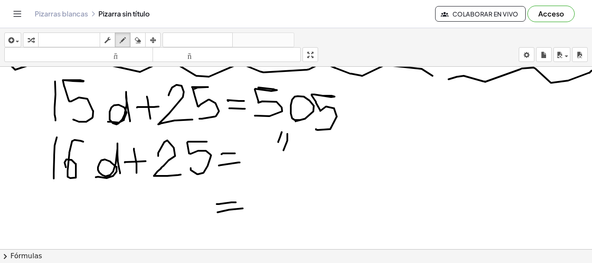
scroll to position [261, 0]
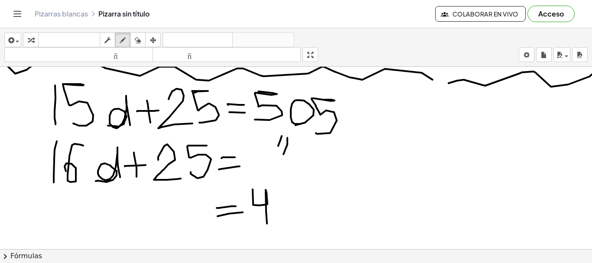
drag, startPoint x: 253, startPoint y: 203, endPoint x: 277, endPoint y: 216, distance: 27.2
click at [268, 226] on div at bounding box center [297, 170] width 595 height 730
drag, startPoint x: 280, startPoint y: 207, endPoint x: 281, endPoint y: 202, distance: 4.4
click at [281, 202] on div at bounding box center [297, 170] width 595 height 730
drag, startPoint x: 304, startPoint y: 224, endPoint x: 310, endPoint y: 220, distance: 7.0
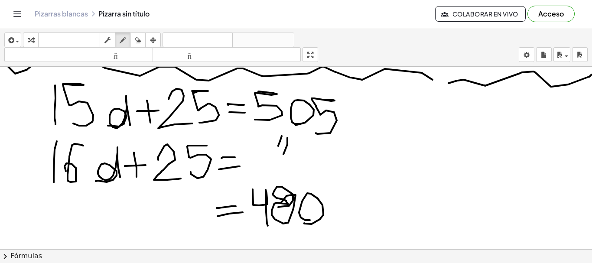
click at [310, 220] on div at bounding box center [297, 170] width 595 height 730
drag, startPoint x: 202, startPoint y: 212, endPoint x: 207, endPoint y: 224, distance: 13.2
click at [207, 224] on div at bounding box center [297, 170] width 595 height 730
drag, startPoint x: 172, startPoint y: 200, endPoint x: 168, endPoint y: 218, distance: 18.2
click at [168, 217] on div at bounding box center [297, 170] width 595 height 730
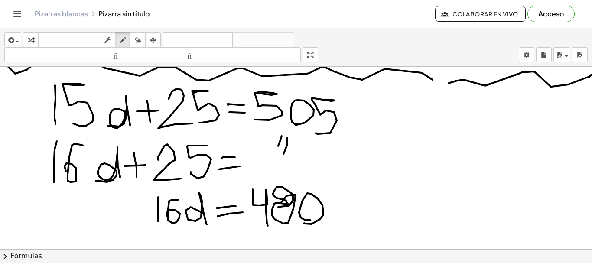
drag, startPoint x: 158, startPoint y: 197, endPoint x: 158, endPoint y: 222, distance: 25.1
click at [158, 222] on div at bounding box center [297, 170] width 595 height 730
click at [138, 44] on icon "button" at bounding box center [138, 40] width 6 height 10
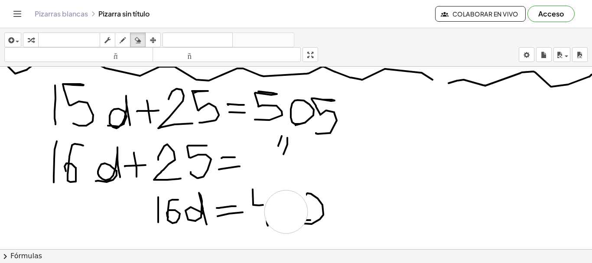
drag, startPoint x: 285, startPoint y: 199, endPoint x: 286, endPoint y: 212, distance: 13.1
click at [286, 212] on div at bounding box center [297, 170] width 595 height 730
click at [124, 42] on icon "button" at bounding box center [123, 40] width 6 height 10
drag, startPoint x: 264, startPoint y: 206, endPoint x: 268, endPoint y: 227, distance: 21.2
click at [268, 227] on div at bounding box center [297, 170] width 595 height 730
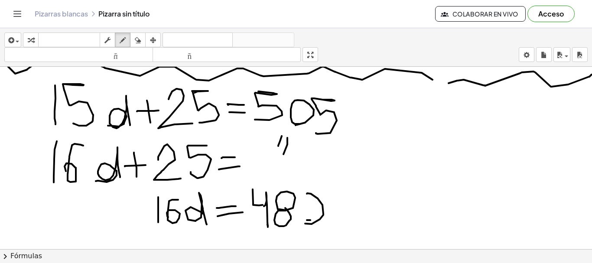
drag, startPoint x: 280, startPoint y: 209, endPoint x: 285, endPoint y: 208, distance: 5.8
click at [285, 208] on div at bounding box center [297, 170] width 595 height 730
drag, startPoint x: 310, startPoint y: 195, endPoint x: 309, endPoint y: 223, distance: 28.2
click at [309, 223] on div at bounding box center [297, 170] width 595 height 730
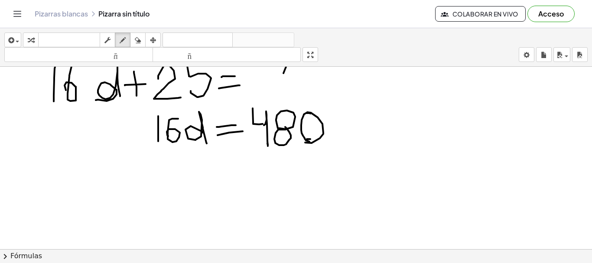
scroll to position [384, 0]
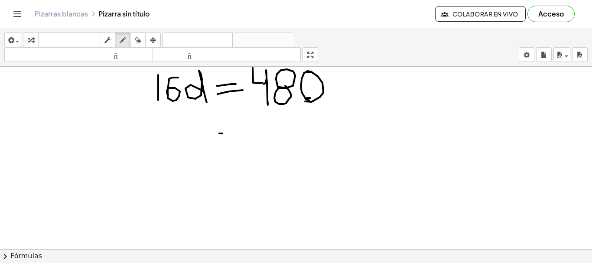
drag, startPoint x: 219, startPoint y: 133, endPoint x: 235, endPoint y: 133, distance: 16.0
click at [235, 133] on div at bounding box center [297, 48] width 595 height 730
drag, startPoint x: 218, startPoint y: 144, endPoint x: 230, endPoint y: 144, distance: 12.6
click at [236, 144] on div at bounding box center [297, 48] width 595 height 730
drag, startPoint x: 204, startPoint y: 143, endPoint x: 211, endPoint y: 142, distance: 7.8
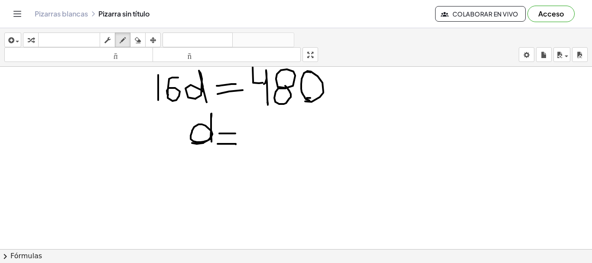
click at [211, 142] on div at bounding box center [297, 48] width 595 height 730
drag, startPoint x: 400, startPoint y: 80, endPoint x: 413, endPoint y: 99, distance: 23.3
click at [413, 99] on div at bounding box center [297, 48] width 595 height 730
drag, startPoint x: 420, startPoint y: 86, endPoint x: 426, endPoint y: 87, distance: 5.7
click at [426, 87] on div at bounding box center [297, 48] width 595 height 730
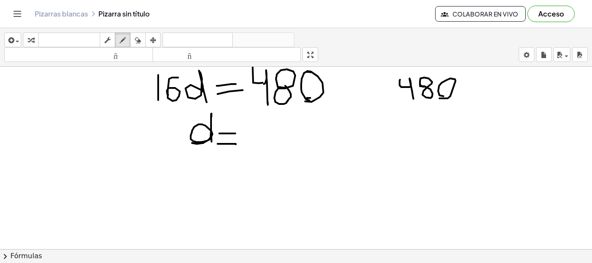
drag, startPoint x: 448, startPoint y: 98, endPoint x: 443, endPoint y: 96, distance: 4.8
click at [443, 96] on div at bounding box center [297, 48] width 595 height 730
drag, startPoint x: 460, startPoint y: 74, endPoint x: 517, endPoint y: 105, distance: 64.2
click at [517, 105] on div at bounding box center [297, 48] width 595 height 730
drag, startPoint x: 481, startPoint y: 93, endPoint x: 481, endPoint y: 98, distance: 5.2
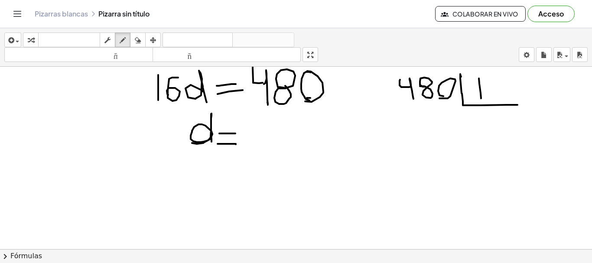
click at [481, 98] on div at bounding box center [297, 48] width 595 height 730
drag, startPoint x: 499, startPoint y: 81, endPoint x: 493, endPoint y: 97, distance: 17.0
click at [493, 97] on div at bounding box center [297, 48] width 595 height 730
drag, startPoint x: 249, startPoint y: 125, endPoint x: 258, endPoint y: 156, distance: 32.1
click at [258, 156] on div at bounding box center [297, 48] width 595 height 730
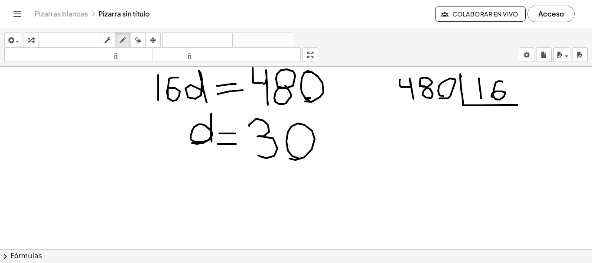
click at [298, 158] on div at bounding box center [297, 48] width 595 height 730
click at [545, 56] on icon "button" at bounding box center [544, 55] width 6 height 10
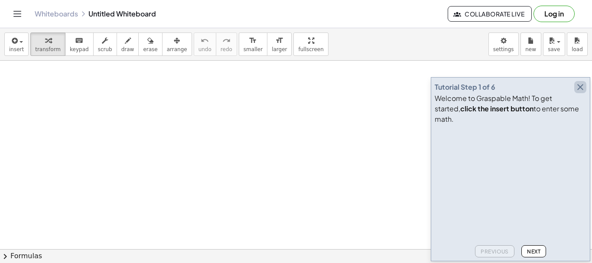
click at [581, 92] on icon "button" at bounding box center [580, 87] width 10 height 10
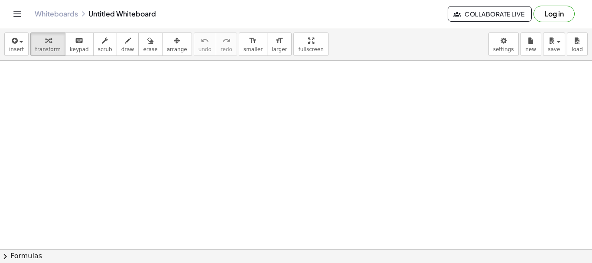
drag, startPoint x: 68, startPoint y: 104, endPoint x: 61, endPoint y: 75, distance: 30.2
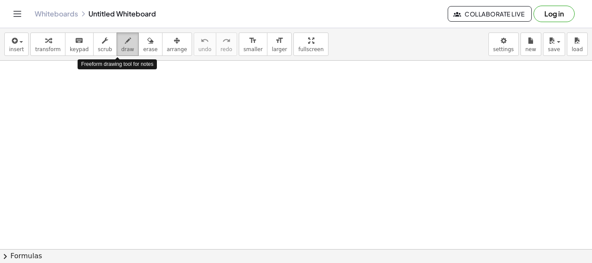
click at [121, 45] on div "button" at bounding box center [127, 40] width 13 height 10
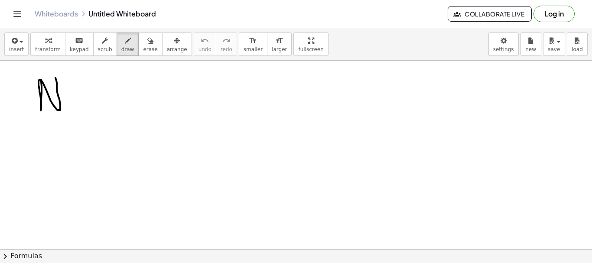
drag, startPoint x: 41, startPoint y: 80, endPoint x: 55, endPoint y: 77, distance: 14.2
drag, startPoint x: 68, startPoint y: 64, endPoint x: 125, endPoint y: 118, distance: 78.5
drag, startPoint x: 78, startPoint y: 102, endPoint x: 79, endPoint y: 78, distance: 24.3
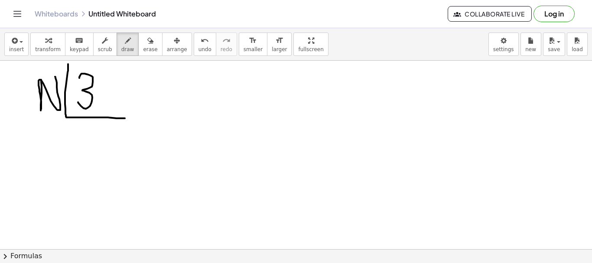
drag, startPoint x: 97, startPoint y: 85, endPoint x: 116, endPoint y: 101, distance: 25.5
drag, startPoint x: 73, startPoint y: 124, endPoint x: 85, endPoint y: 157, distance: 35.1
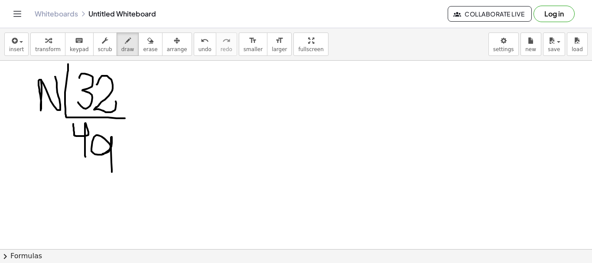
drag, startPoint x: 103, startPoint y: 154, endPoint x: 113, endPoint y: 170, distance: 19.2
drag, startPoint x: 118, startPoint y: 163, endPoint x: 93, endPoint y: 163, distance: 25.1
drag, startPoint x: 44, startPoint y: 131, endPoint x: 53, endPoint y: 133, distance: 9.7
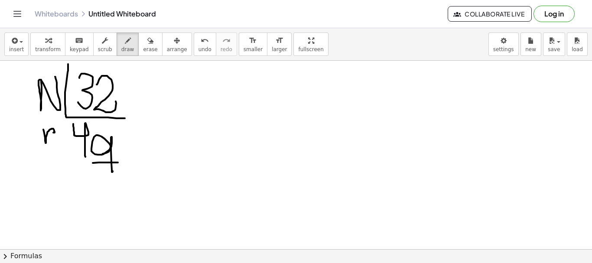
drag, startPoint x: 172, startPoint y: 91, endPoint x: 178, endPoint y: 111, distance: 21.7
drag, startPoint x: 207, startPoint y: 91, endPoint x: 206, endPoint y: 117, distance: 26.9
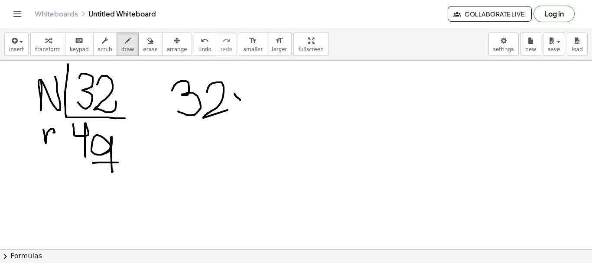
drag, startPoint x: 235, startPoint y: 95, endPoint x: 240, endPoint y: 100, distance: 7.4
drag, startPoint x: 240, startPoint y: 94, endPoint x: 232, endPoint y: 101, distance: 11.0
drag, startPoint x: 249, startPoint y: 81, endPoint x: 266, endPoint y: 104, distance: 28.8
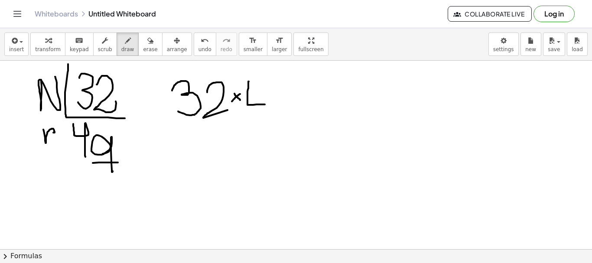
drag, startPoint x: 267, startPoint y: 81, endPoint x: 263, endPoint y: 131, distance: 50.0
drag, startPoint x: 294, startPoint y: 103, endPoint x: 289, endPoint y: 151, distance: 47.9
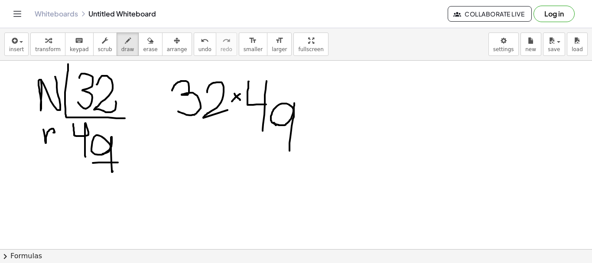
drag, startPoint x: 299, startPoint y: 136, endPoint x: 274, endPoint y: 134, distance: 25.2
drag, startPoint x: 300, startPoint y: 101, endPoint x: 323, endPoint y: 98, distance: 23.6
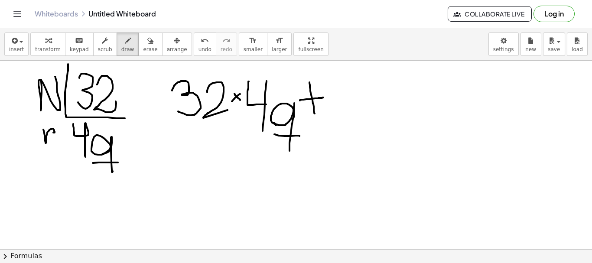
drag, startPoint x: 309, startPoint y: 82, endPoint x: 315, endPoint y: 114, distance: 32.6
drag, startPoint x: 332, startPoint y: 84, endPoint x: 352, endPoint y: 95, distance: 23.1
drag, startPoint x: 364, startPoint y: 99, endPoint x: 377, endPoint y: 99, distance: 13.0
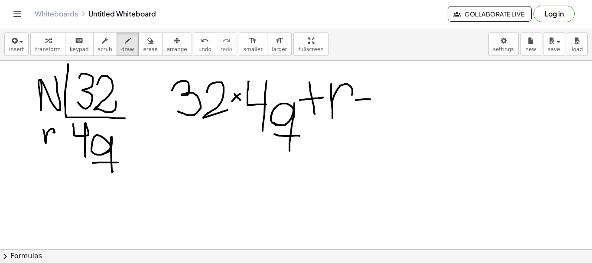
drag, startPoint x: 354, startPoint y: 110, endPoint x: 379, endPoint y: 107, distance: 25.3
drag, startPoint x: 387, startPoint y: 83, endPoint x: 389, endPoint y: 124, distance: 41.6
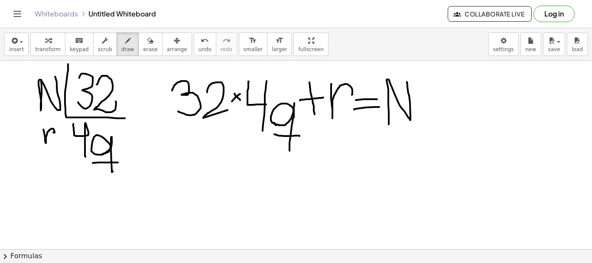
drag, startPoint x: 387, startPoint y: 79, endPoint x: 406, endPoint y: 77, distance: 18.8
click at [198, 48] on span "undo" at bounding box center [204, 49] width 13 height 6
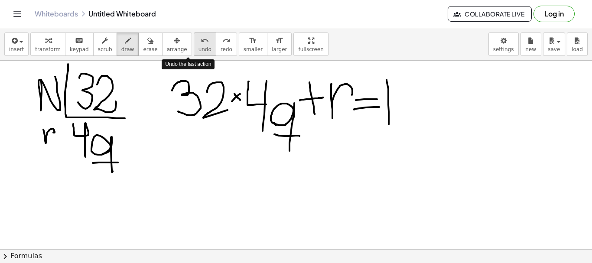
click at [198, 48] on span "undo" at bounding box center [204, 49] width 13 height 6
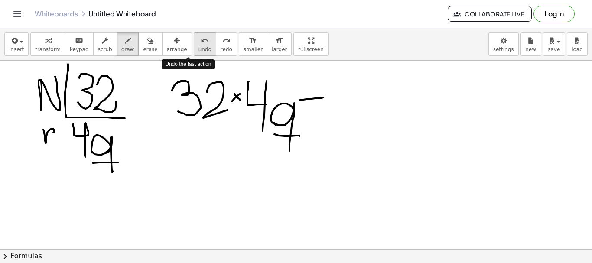
click at [198, 48] on span "undo" at bounding box center [204, 49] width 13 height 6
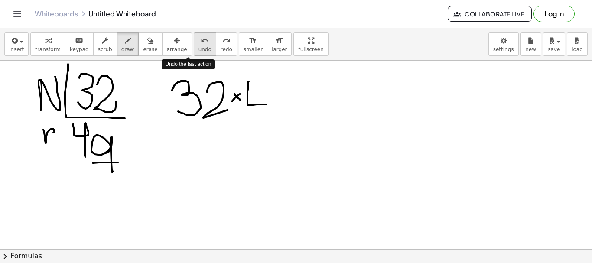
click at [198, 48] on span "undo" at bounding box center [204, 49] width 13 height 6
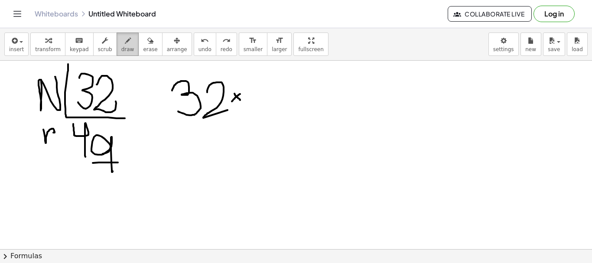
click at [122, 44] on div "button" at bounding box center [127, 40] width 13 height 10
drag, startPoint x: 256, startPoint y: 106, endPoint x: 265, endPoint y: 107, distance: 9.6
drag, startPoint x: 275, startPoint y: 91, endPoint x: 276, endPoint y: 131, distance: 39.9
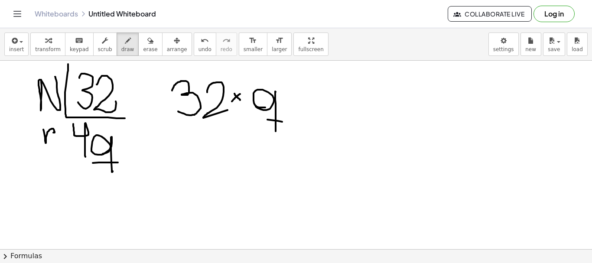
drag, startPoint x: 278, startPoint y: 121, endPoint x: 257, endPoint y: 119, distance: 20.5
drag, startPoint x: 287, startPoint y: 98, endPoint x: 289, endPoint y: 107, distance: 9.4
drag, startPoint x: 280, startPoint y: 101, endPoint x: 296, endPoint y: 98, distance: 17.2
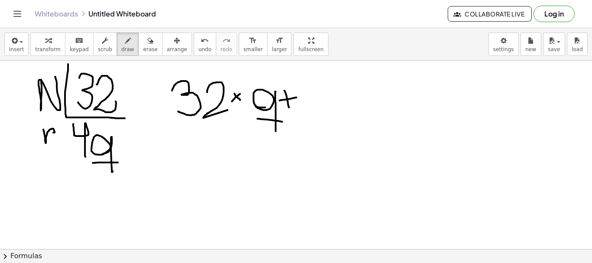
drag, startPoint x: 305, startPoint y: 81, endPoint x: 306, endPoint y: 98, distance: 16.5
drag, startPoint x: 315, startPoint y: 98, endPoint x: 316, endPoint y: 117, distance: 19.1
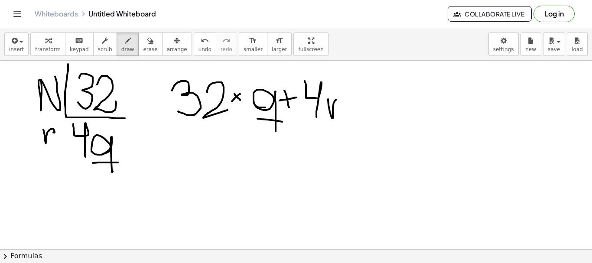
drag, startPoint x: 328, startPoint y: 99, endPoint x: 341, endPoint y: 100, distance: 13.0
drag, startPoint x: 357, startPoint y: 104, endPoint x: 374, endPoint y: 105, distance: 17.3
drag, startPoint x: 359, startPoint y: 107, endPoint x: 377, endPoint y: 105, distance: 18.3
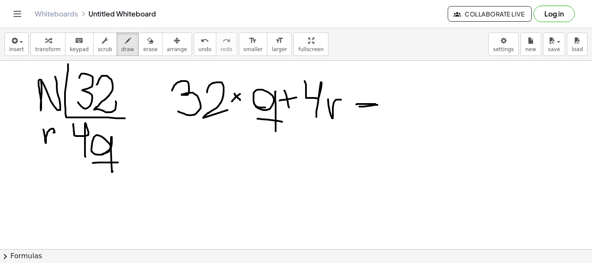
drag, startPoint x: 384, startPoint y: 85, endPoint x: 405, endPoint y: 60, distance: 32.4
click at [405, 60] on div "insert select one: Math Expression Function Text Youtube Video Graphing Geometr…" at bounding box center [296, 145] width 592 height 235
drag, startPoint x: 31, startPoint y: 125, endPoint x: 38, endPoint y: 143, distance: 19.1
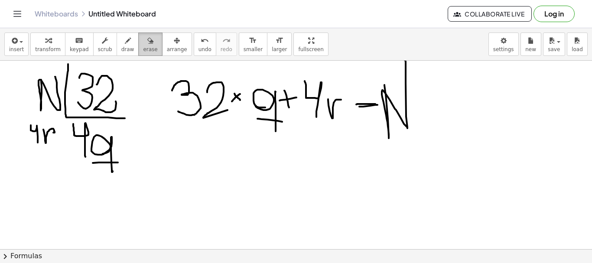
click at [140, 54] on button "erase" at bounding box center [150, 44] width 24 height 23
click at [194, 55] on button "undo undo" at bounding box center [205, 44] width 23 height 23
click at [201, 45] on icon "undo" at bounding box center [205, 41] width 8 height 10
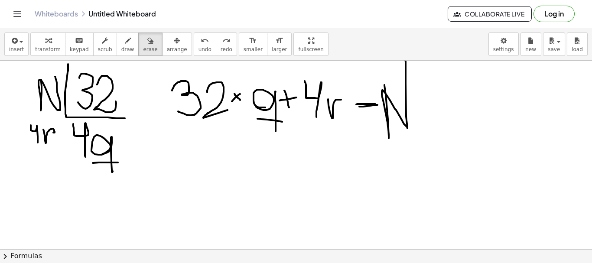
click at [198, 52] on span "undo" at bounding box center [204, 49] width 13 height 6
click at [143, 52] on span "erase" at bounding box center [150, 49] width 14 height 6
drag, startPoint x: 140, startPoint y: 52, endPoint x: 137, endPoint y: 42, distance: 10.6
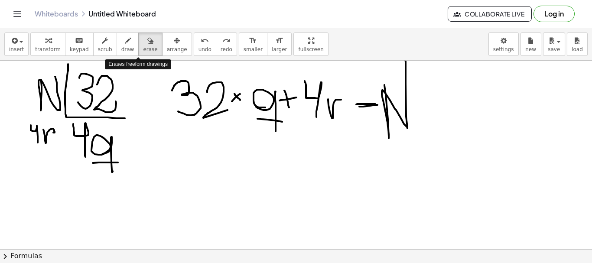
drag, startPoint x: 137, startPoint y: 42, endPoint x: 125, endPoint y: 57, distance: 19.4
click at [125, 57] on div "Erases freeform drawings" at bounding box center [138, 64] width 66 height 14
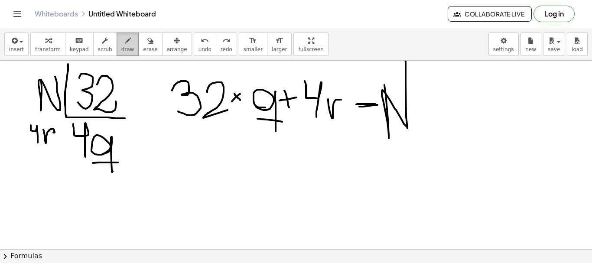
click at [121, 49] on span "draw" at bounding box center [127, 49] width 13 height 6
drag, startPoint x: 93, startPoint y: 121, endPoint x: 75, endPoint y: 162, distance: 44.0
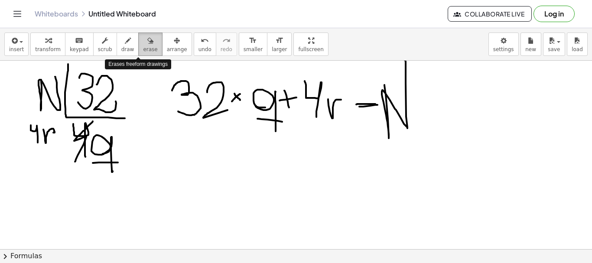
click at [147, 46] on icon "button" at bounding box center [150, 41] width 6 height 10
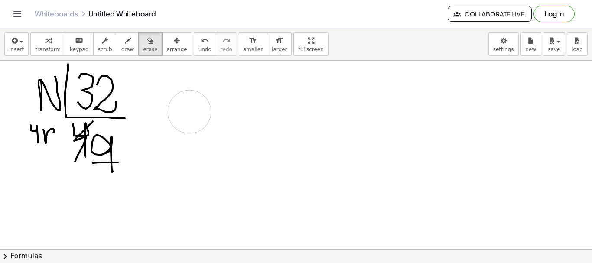
drag, startPoint x: 186, startPoint y: 81, endPoint x: 192, endPoint y: 115, distance: 34.3
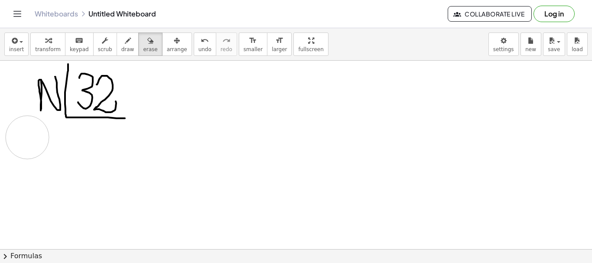
drag, startPoint x: 86, startPoint y: 155, endPoint x: 27, endPoint y: 137, distance: 61.0
click at [121, 49] on span "draw" at bounding box center [127, 49] width 13 height 6
drag, startPoint x: 81, startPoint y: 125, endPoint x: 92, endPoint y: 160, distance: 36.2
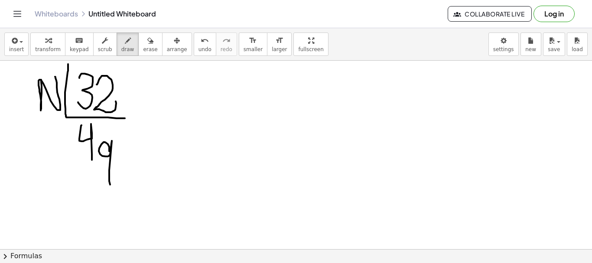
drag, startPoint x: 109, startPoint y: 147, endPoint x: 110, endPoint y: 185, distance: 37.7
drag, startPoint x: 114, startPoint y: 169, endPoint x: 94, endPoint y: 166, distance: 20.9
drag, startPoint x: 43, startPoint y: 128, endPoint x: 60, endPoint y: 125, distance: 17.6
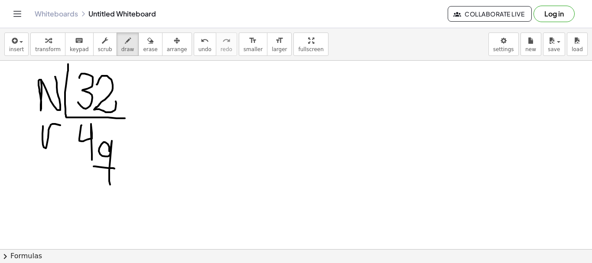
drag, startPoint x: 142, startPoint y: 96, endPoint x: 165, endPoint y: 96, distance: 23.4
drag, startPoint x: 144, startPoint y: 103, endPoint x: 170, endPoint y: 101, distance: 25.6
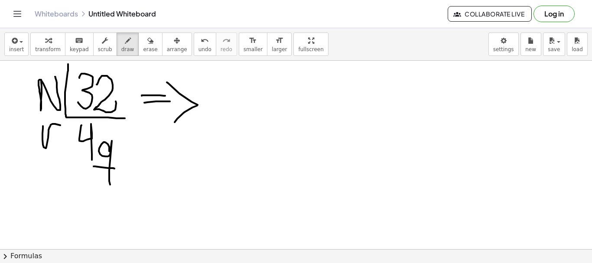
drag, startPoint x: 167, startPoint y: 82, endPoint x: 174, endPoint y: 123, distance: 41.0
drag, startPoint x: 127, startPoint y: 110, endPoint x: 155, endPoint y: 141, distance: 41.7
drag, startPoint x: 137, startPoint y: 129, endPoint x: 144, endPoint y: 130, distance: 7.8
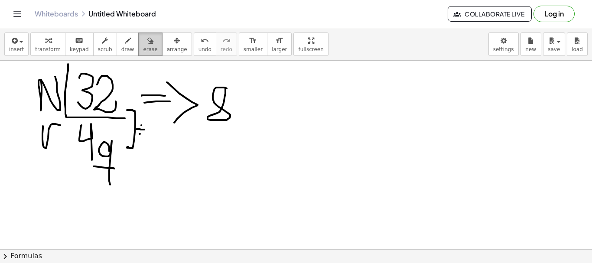
click at [143, 43] on div "button" at bounding box center [150, 40] width 14 height 10
drag, startPoint x: 224, startPoint y: 81, endPoint x: 225, endPoint y: 117, distance: 36.9
click at [121, 49] on span "draw" at bounding box center [127, 49] width 13 height 6
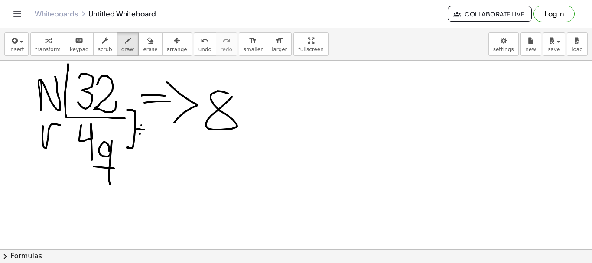
drag, startPoint x: 225, startPoint y: 93, endPoint x: 232, endPoint y: 97, distance: 7.6
drag, startPoint x: 146, startPoint y: 163, endPoint x: 163, endPoint y: 170, distance: 18.4
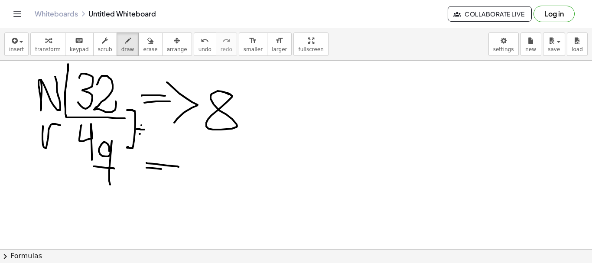
drag, startPoint x: 161, startPoint y: 169, endPoint x: 186, endPoint y: 170, distance: 25.2
drag, startPoint x: 177, startPoint y: 155, endPoint x: 304, endPoint y: 246, distance: 155.6
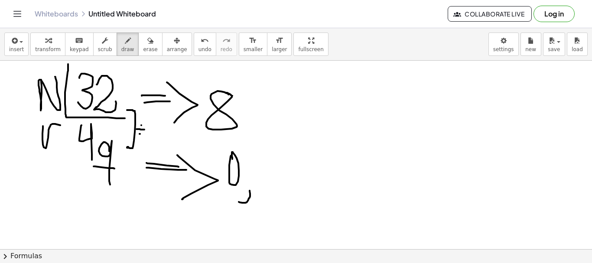
drag, startPoint x: 259, startPoint y: 169, endPoint x: 266, endPoint y: 192, distance: 23.5
drag, startPoint x: 277, startPoint y: 184, endPoint x: 270, endPoint y: 210, distance: 27.4
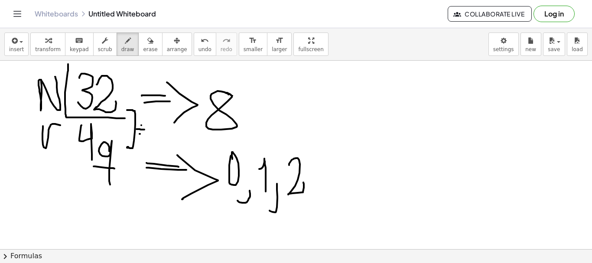
drag, startPoint x: 289, startPoint y: 165, endPoint x: 303, endPoint y: 182, distance: 22.5
drag, startPoint x: 319, startPoint y: 204, endPoint x: 310, endPoint y: 214, distance: 13.2
drag, startPoint x: 325, startPoint y: 166, endPoint x: 325, endPoint y: 188, distance: 22.1
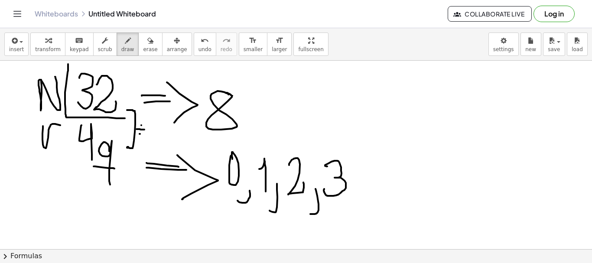
drag, startPoint x: 353, startPoint y: 188, endPoint x: 355, endPoint y: 198, distance: 11.0
drag, startPoint x: 356, startPoint y: 167, endPoint x: 372, endPoint y: 202, distance: 38.0
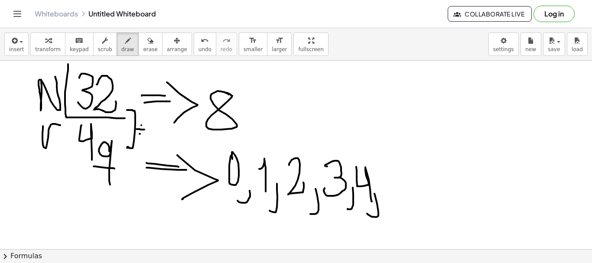
drag, startPoint x: 375, startPoint y: 195, endPoint x: 367, endPoint y: 214, distance: 20.2
drag, startPoint x: 380, startPoint y: 176, endPoint x: 384, endPoint y: 201, distance: 25.0
drag, startPoint x: 411, startPoint y: 197, endPoint x: 400, endPoint y: 223, distance: 28.1
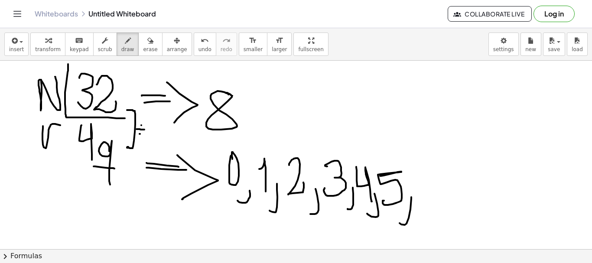
drag, startPoint x: 433, startPoint y: 181, endPoint x: 425, endPoint y: 202, distance: 23.3
drag, startPoint x: 431, startPoint y: 181, endPoint x: 440, endPoint y: 182, distance: 9.1
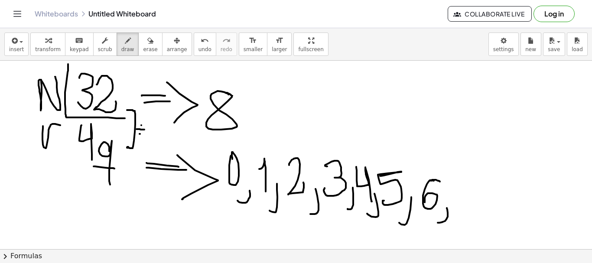
drag, startPoint x: 447, startPoint y: 208, endPoint x: 443, endPoint y: 218, distance: 10.6
drag, startPoint x: 456, startPoint y: 186, endPoint x: 462, endPoint y: 203, distance: 17.4
drag, startPoint x: 486, startPoint y: 226, endPoint x: 477, endPoint y: 229, distance: 9.3
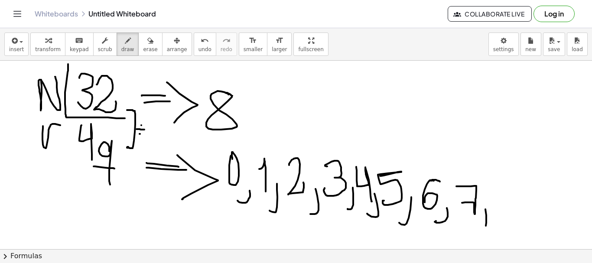
drag, startPoint x: 502, startPoint y: 204, endPoint x: 507, endPoint y: 205, distance: 5.7
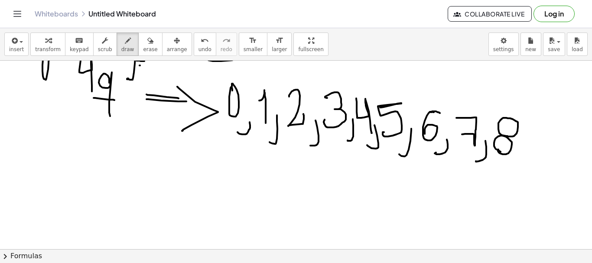
scroll to position [74, 0]
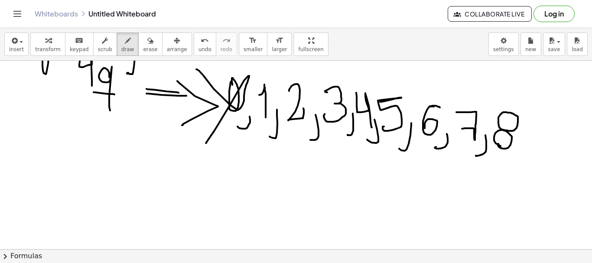
drag, startPoint x: 197, startPoint y: 69, endPoint x: 206, endPoint y: 143, distance: 73.8
click at [206, 143] on div at bounding box center [296, 203] width 592 height 433
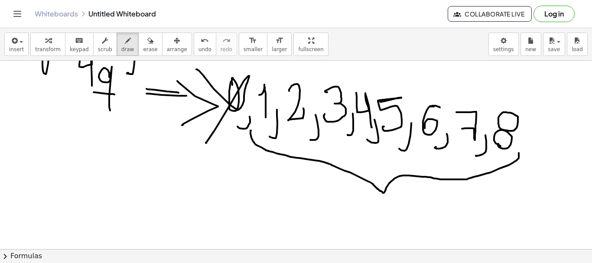
drag, startPoint x: 251, startPoint y: 130, endPoint x: 519, endPoint y: 153, distance: 268.8
click at [519, 153] on div at bounding box center [296, 203] width 592 height 433
drag, startPoint x: 250, startPoint y: 130, endPoint x: 252, endPoint y: 121, distance: 9.3
click at [252, 121] on div at bounding box center [296, 203] width 592 height 433
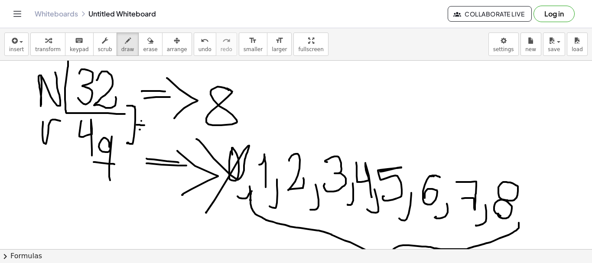
scroll to position [0, 0]
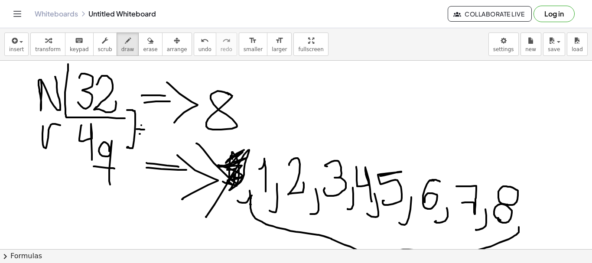
drag, startPoint x: 244, startPoint y: 150, endPoint x: 234, endPoint y: 192, distance: 42.7
drag, startPoint x: 282, startPoint y: 152, endPoint x: 274, endPoint y: 195, distance: 44.1
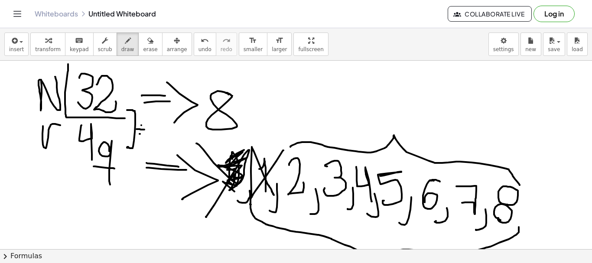
drag, startPoint x: 290, startPoint y: 147, endPoint x: 520, endPoint y: 185, distance: 232.4
drag, startPoint x: 375, startPoint y: 98, endPoint x: 383, endPoint y: 111, distance: 14.8
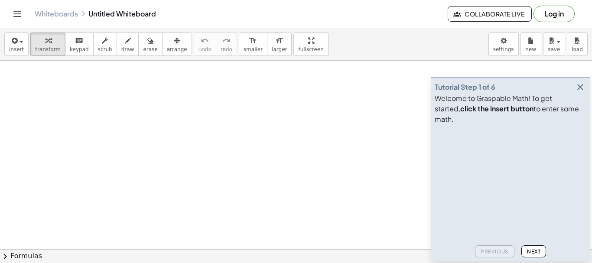
click at [582, 92] on icon "button" at bounding box center [580, 87] width 10 height 10
